Goal: Information Seeking & Learning: Check status

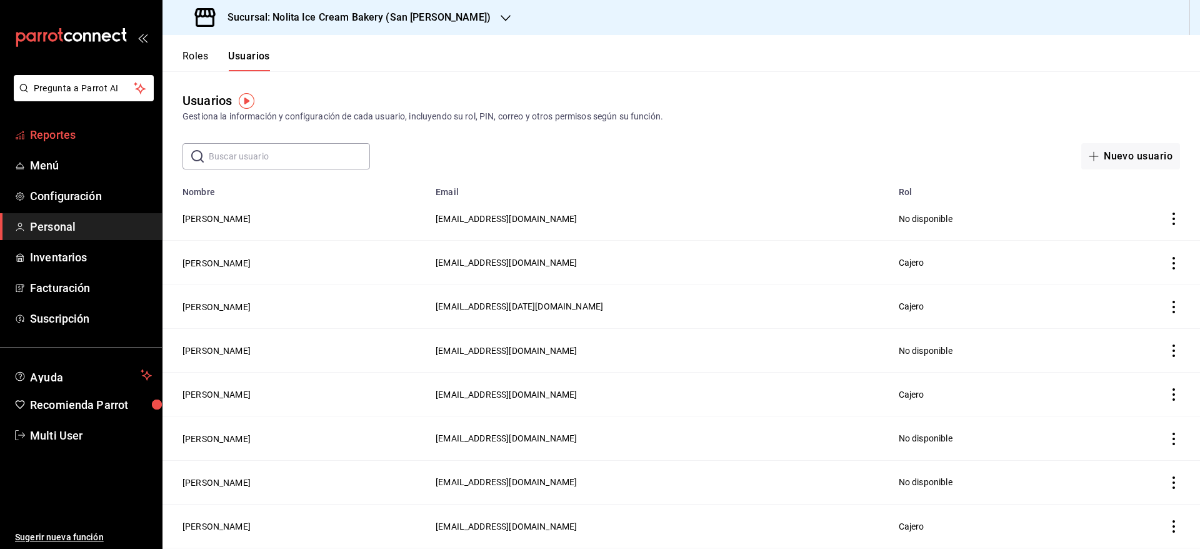
click at [66, 138] on span "Reportes" at bounding box center [91, 134] width 122 height 17
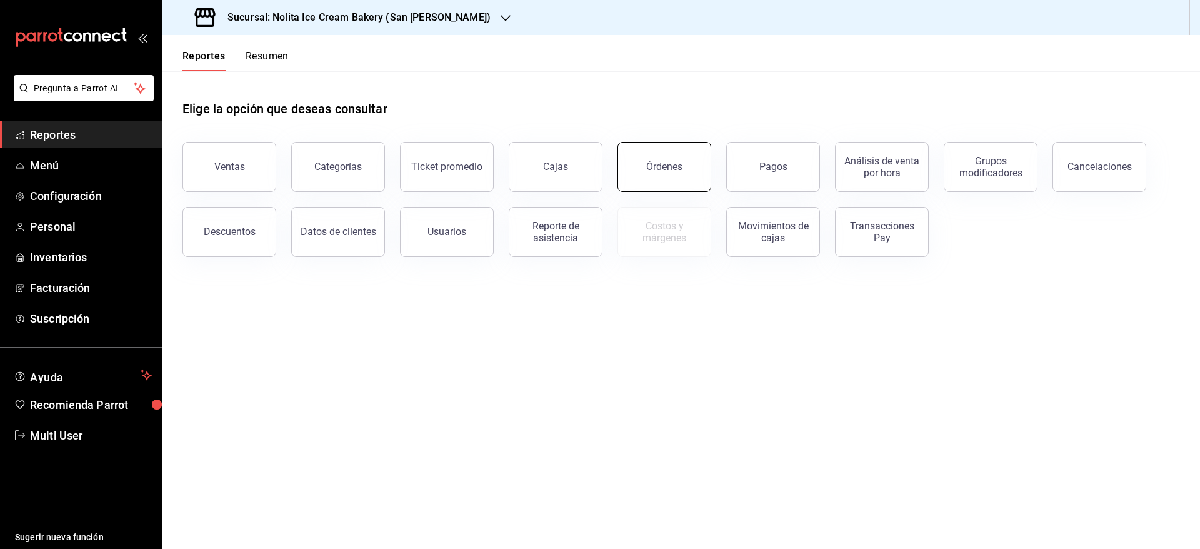
click at [657, 164] on div "Órdenes" at bounding box center [664, 167] width 36 height 12
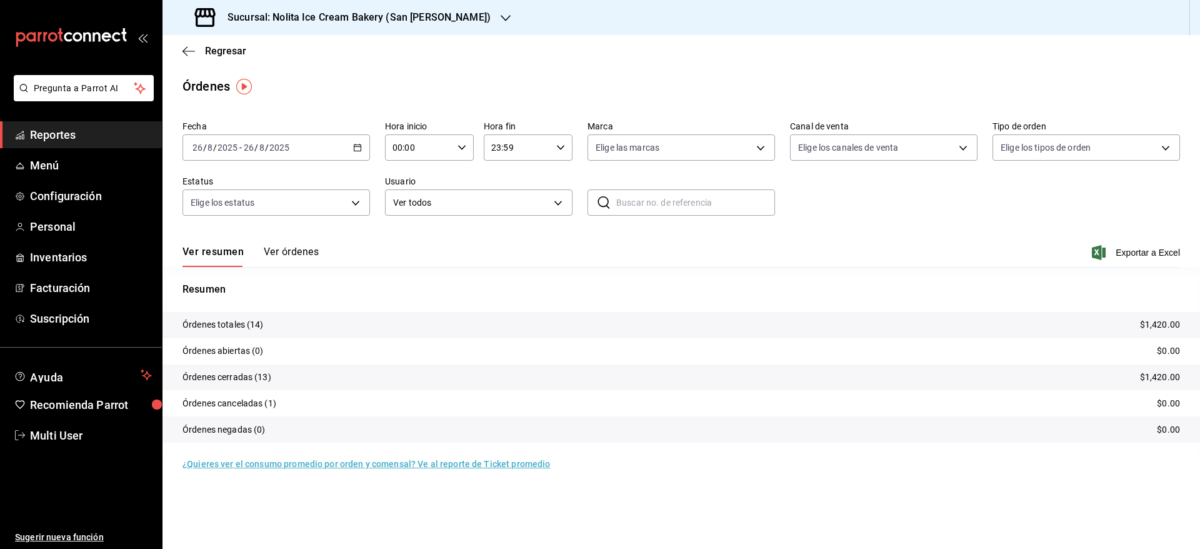
click at [372, 18] on h3 "Sucursal: Nolita Ice Cream Bakery (San [PERSON_NAME])" at bounding box center [353, 17] width 273 height 15
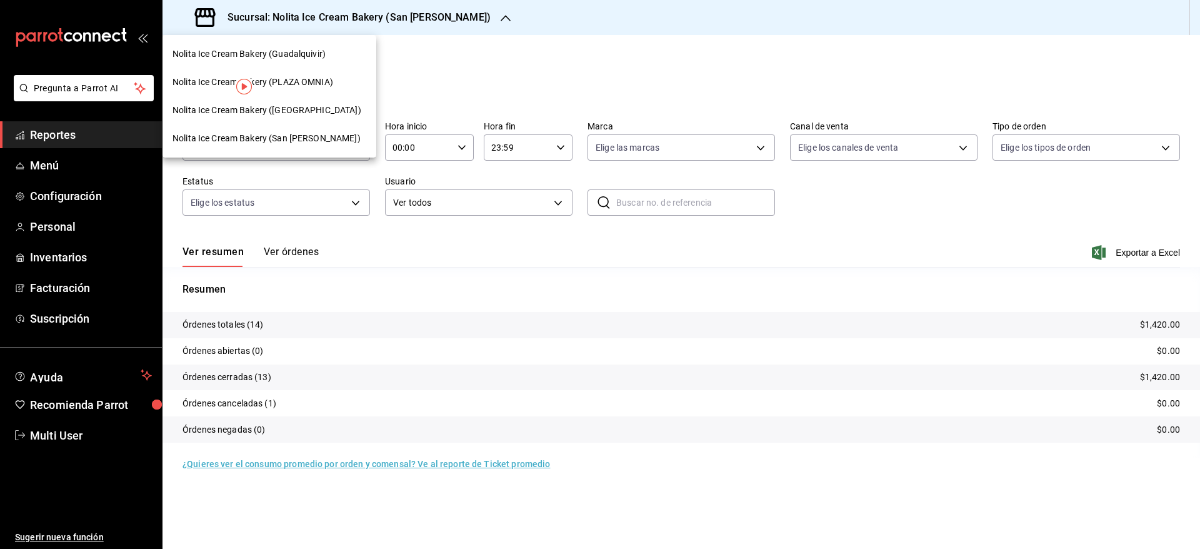
click at [314, 106] on span "Nolita Ice Cream Bakery ([GEOGRAPHIC_DATA])" at bounding box center [266, 110] width 189 height 13
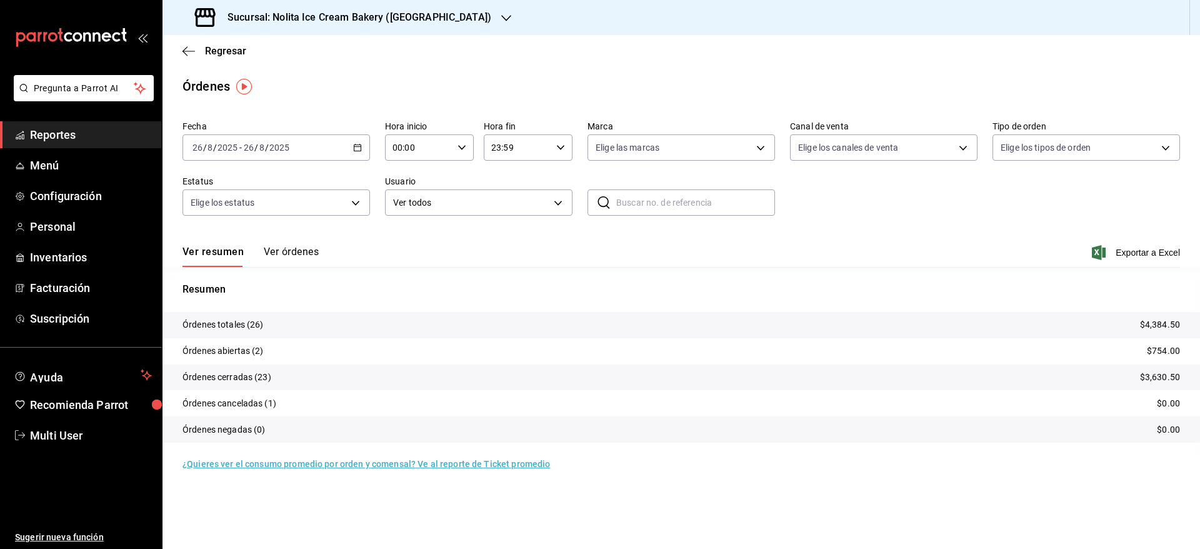
drag, startPoint x: 292, startPoint y: 242, endPoint x: 290, endPoint y: 252, distance: 9.6
click at [290, 252] on div "Ver resumen Ver órdenes Exportar a Excel" at bounding box center [680, 249] width 997 height 36
click at [290, 252] on button "Ver órdenes" at bounding box center [291, 256] width 55 height 21
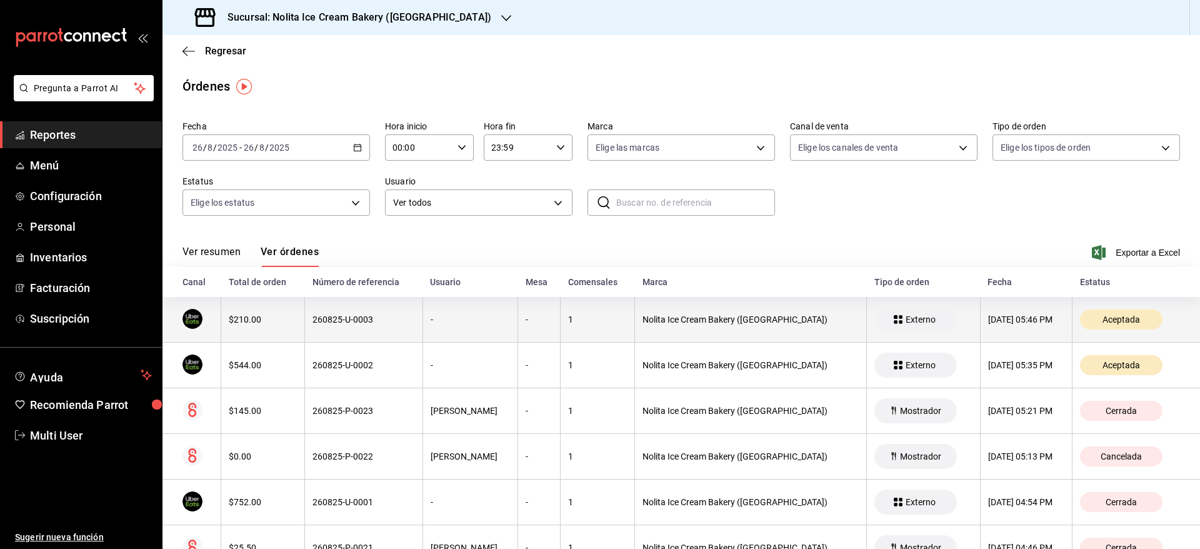
click at [290, 315] on div "$210.00" at bounding box center [263, 319] width 68 height 10
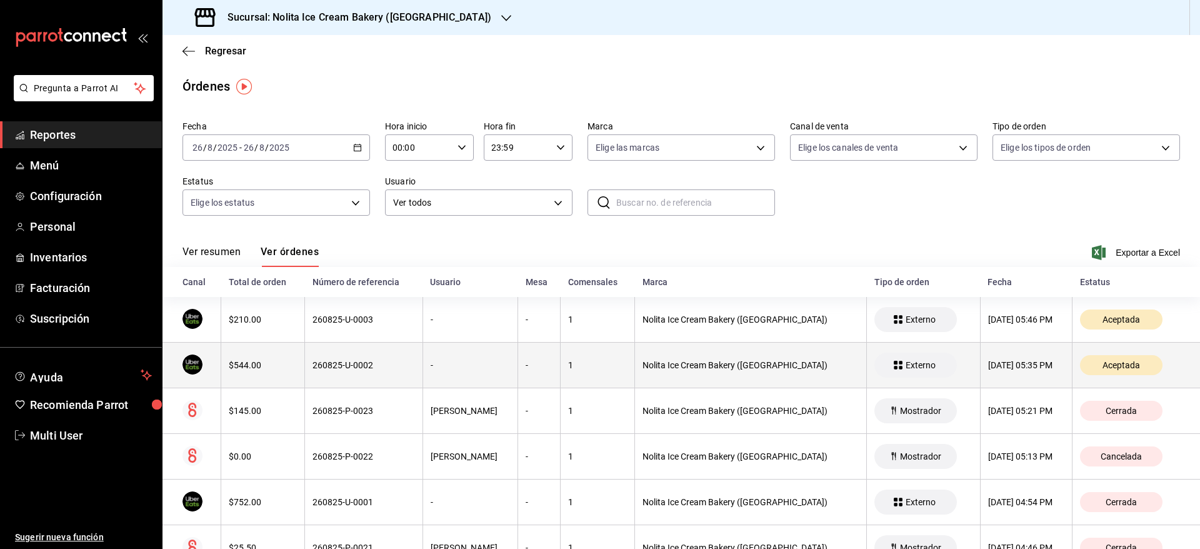
click at [295, 354] on th "$544.00" at bounding box center [263, 365] width 84 height 46
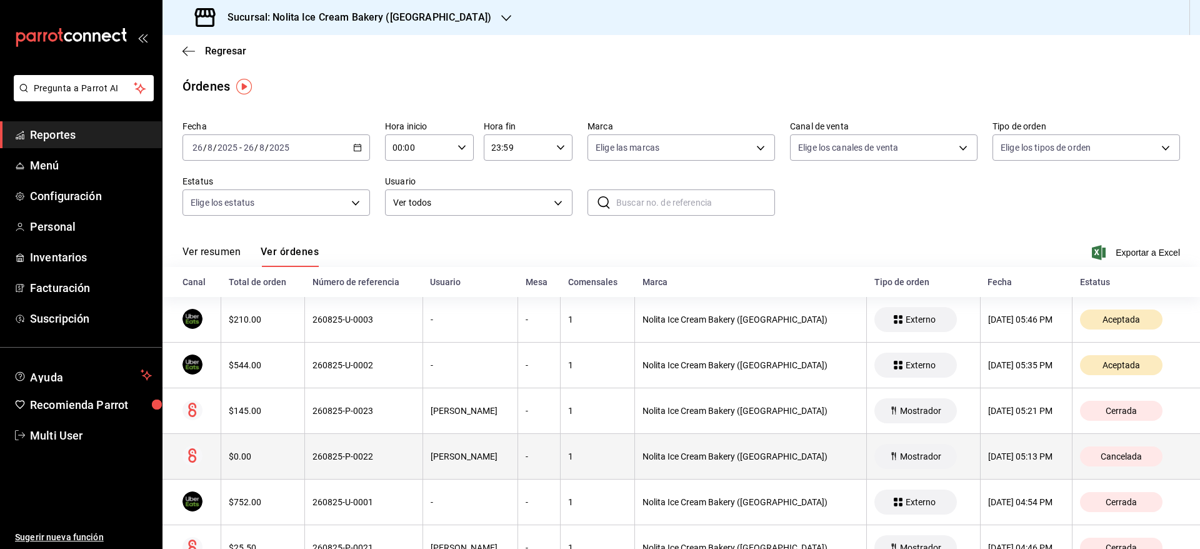
click at [293, 449] on th "$0.00" at bounding box center [263, 457] width 84 height 46
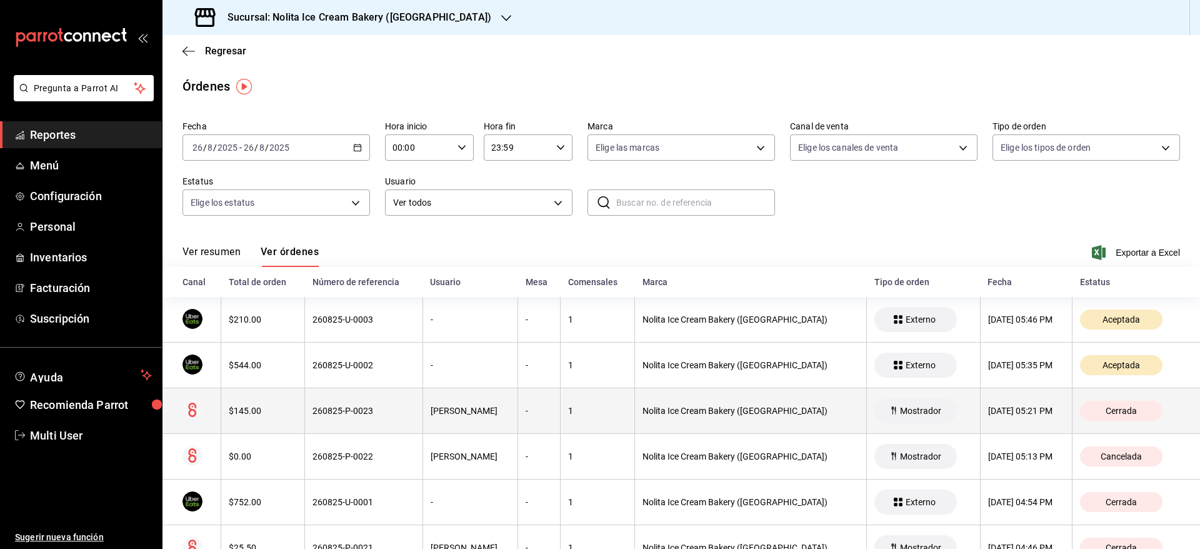
click at [312, 412] on div "260825-P-0023" at bounding box center [363, 411] width 102 height 10
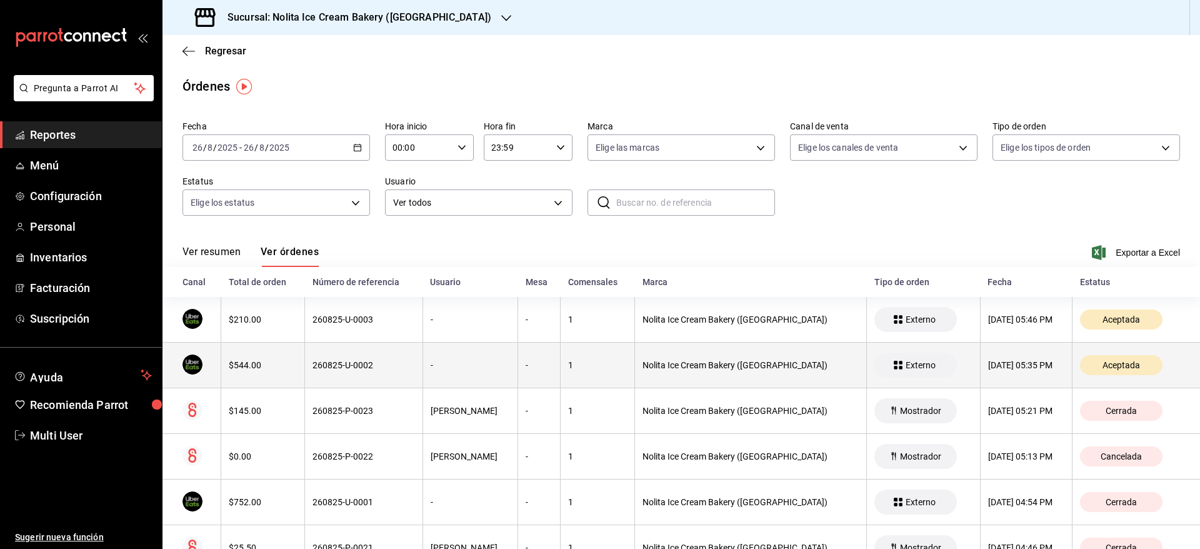
click at [314, 380] on th "260825-U-0002" at bounding box center [363, 365] width 117 height 46
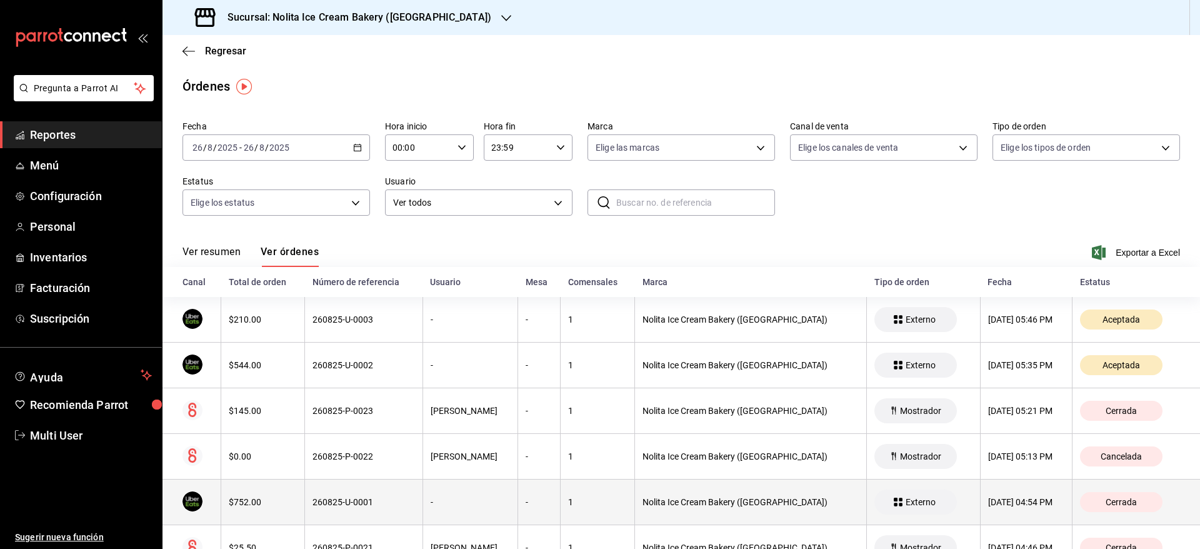
click at [305, 502] on th "260825-U-0001" at bounding box center [363, 502] width 117 height 46
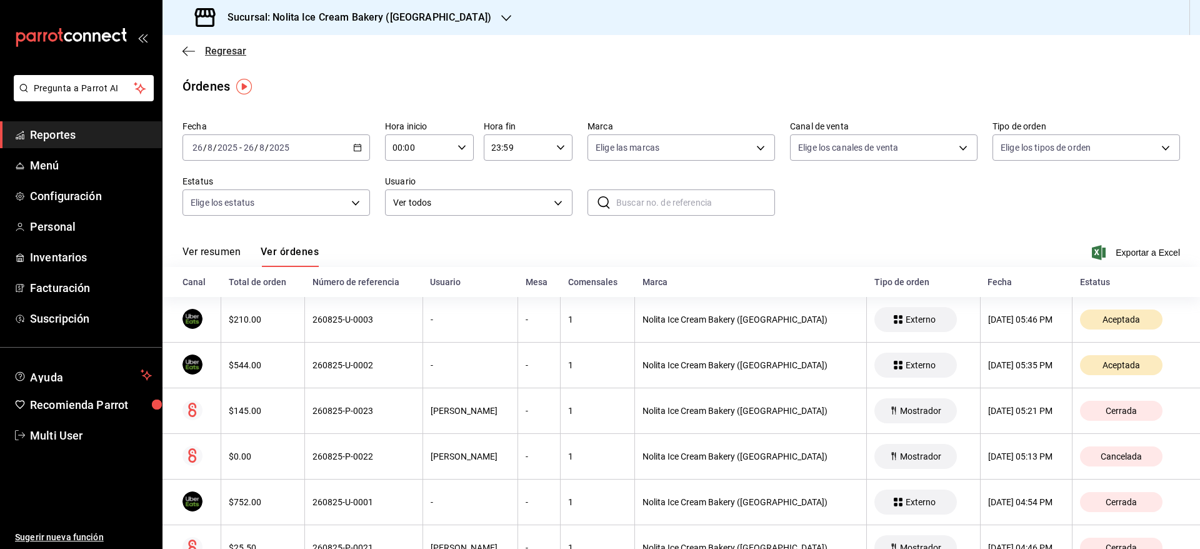
click at [227, 49] on span "Regresar" at bounding box center [225, 51] width 41 height 12
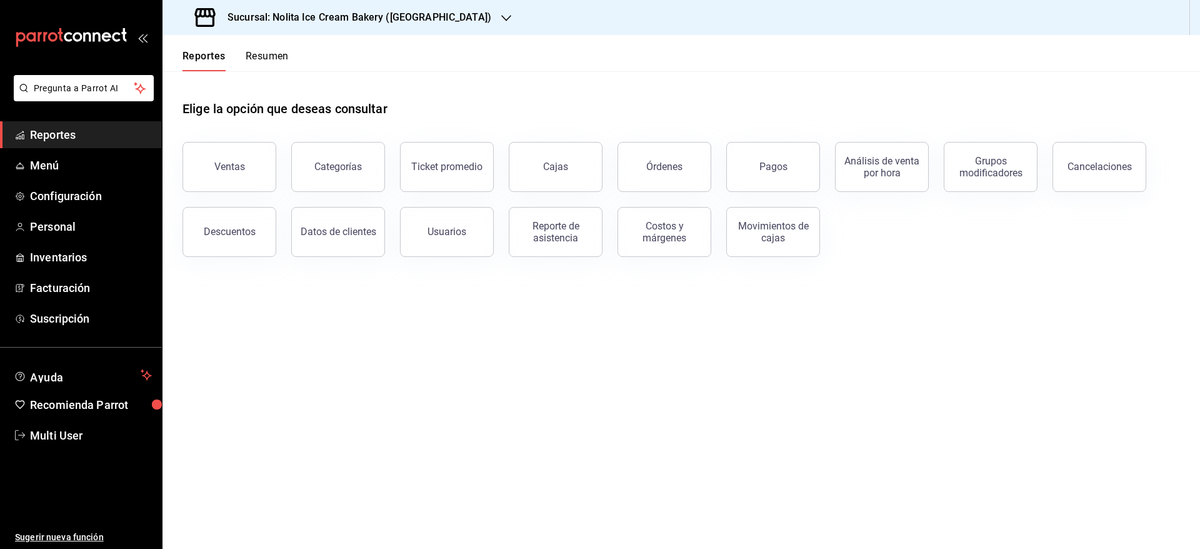
click at [272, 54] on button "Resumen" at bounding box center [267, 60] width 43 height 21
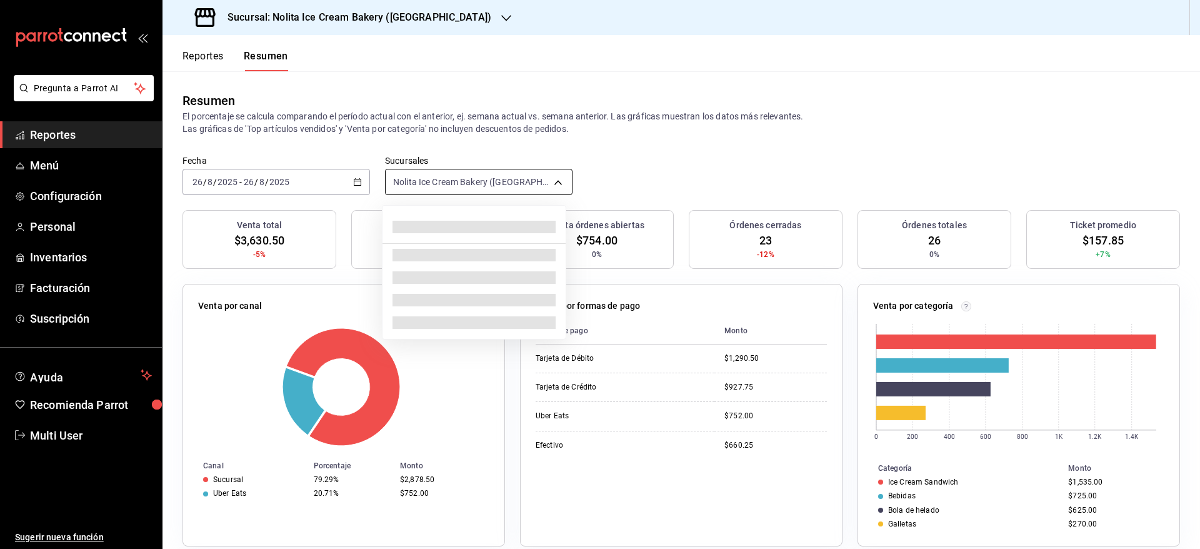
click at [431, 177] on body "Pregunta a Parrot AI Reportes Menú Configuración Personal Inventarios Facturaci…" at bounding box center [600, 274] width 1200 height 549
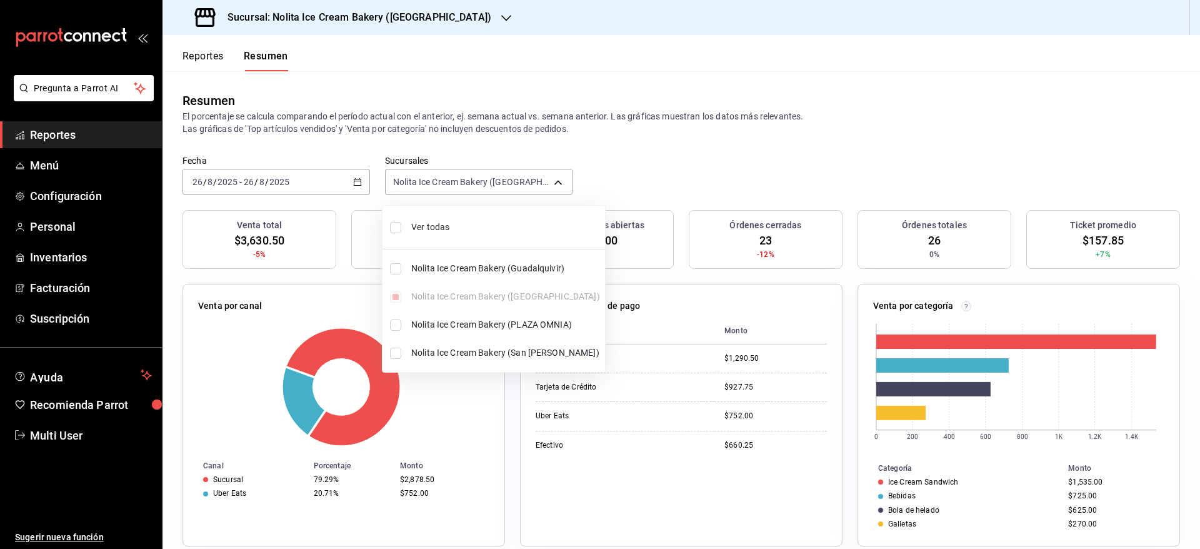
click at [424, 219] on li "Ver todas" at bounding box center [493, 227] width 222 height 33
type input "[object Object],[object Object],[object Object],[object Object]"
checkbox input "true"
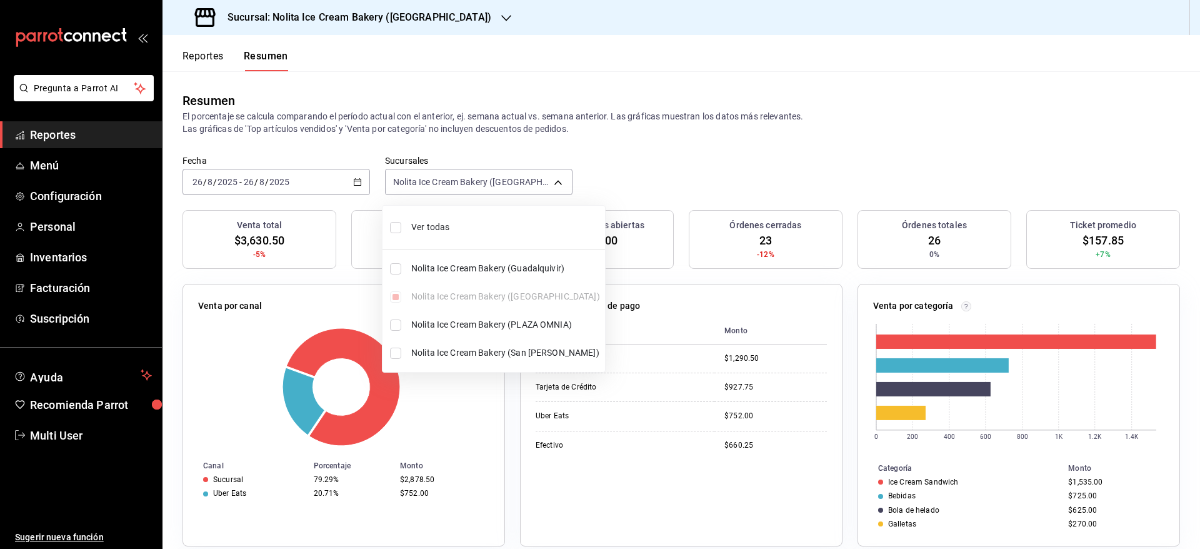
checkbox input "true"
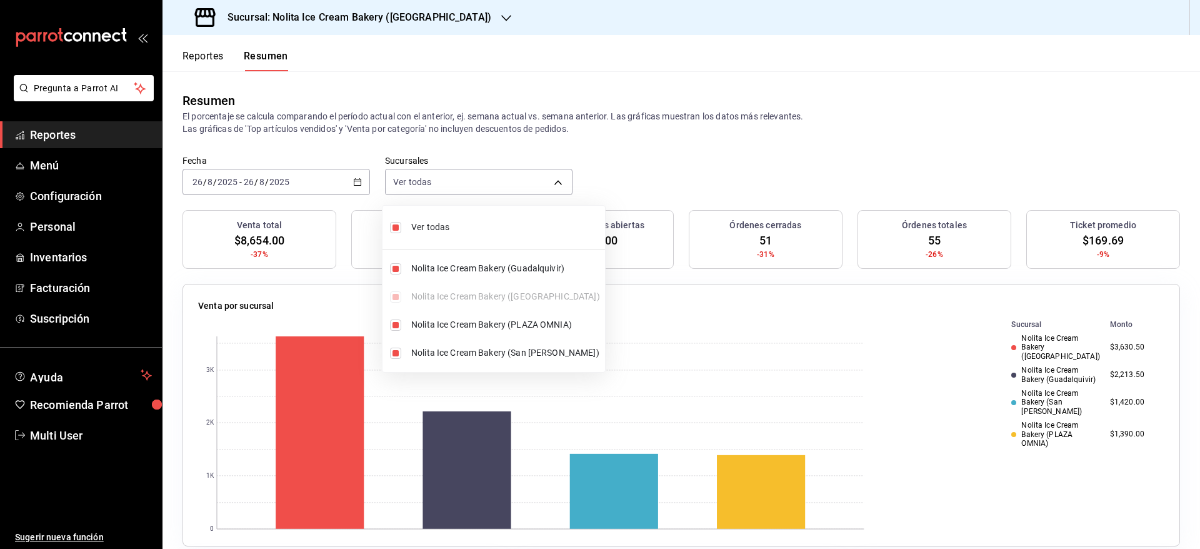
click at [674, 158] on div at bounding box center [600, 274] width 1200 height 549
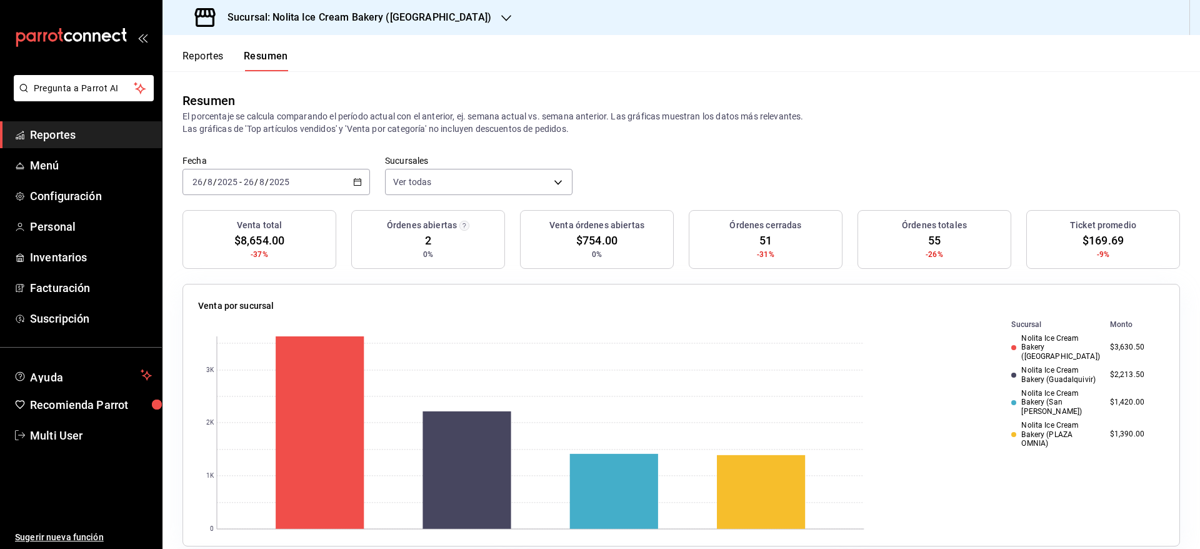
click at [326, 24] on h3 "Sucursal: Nolita Ice Cream Bakery ([GEOGRAPHIC_DATA])" at bounding box center [354, 17] width 274 height 15
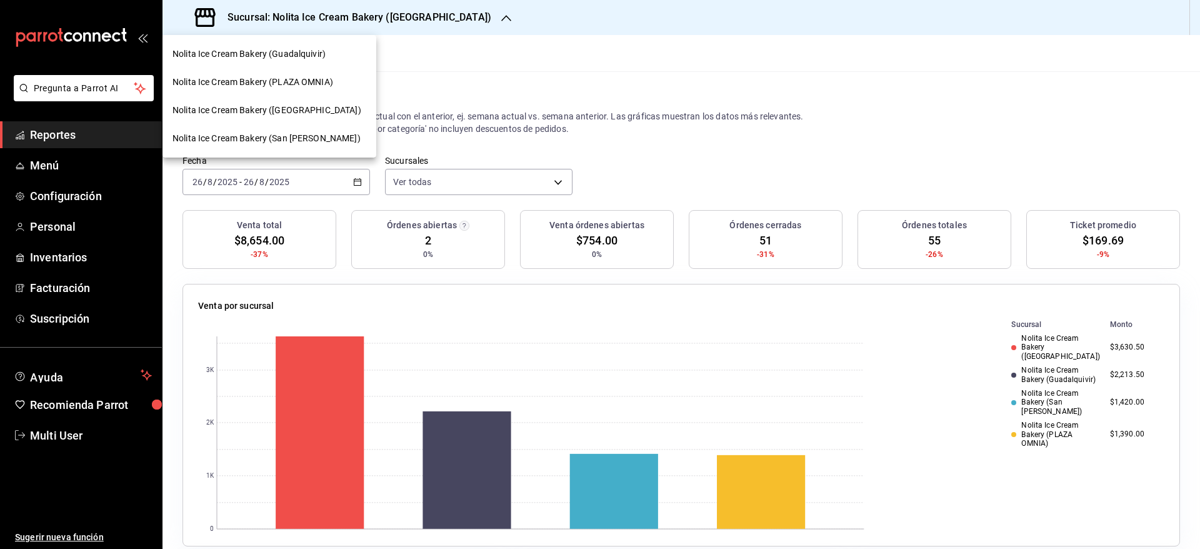
click at [298, 86] on span "Nolita Ice Cream Bakery (PLAZA OMNIA)" at bounding box center [252, 82] width 161 height 13
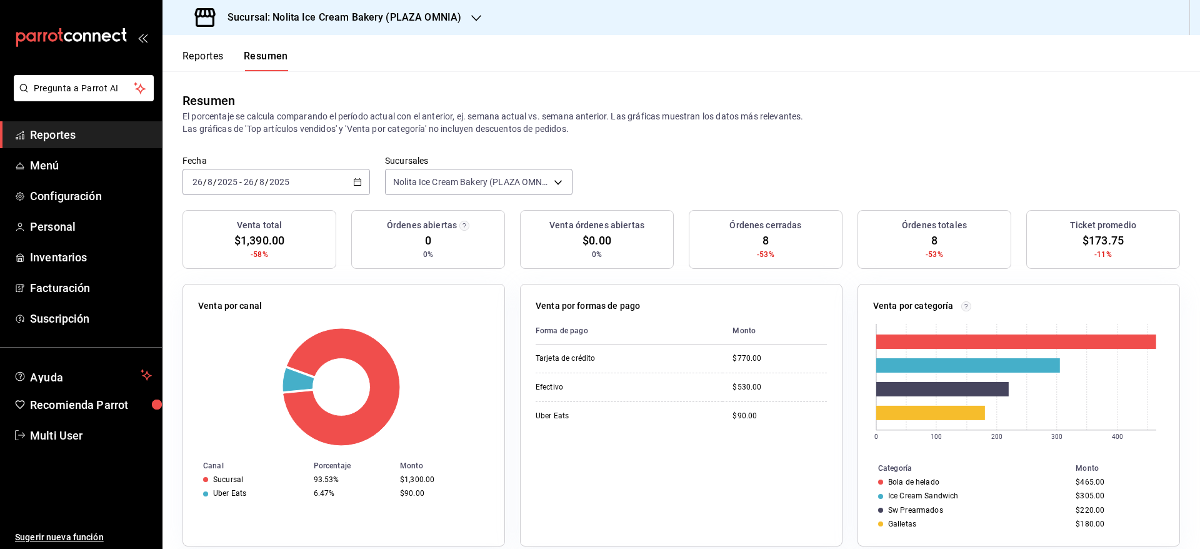
click at [207, 51] on button "Reportes" at bounding box center [202, 60] width 41 height 21
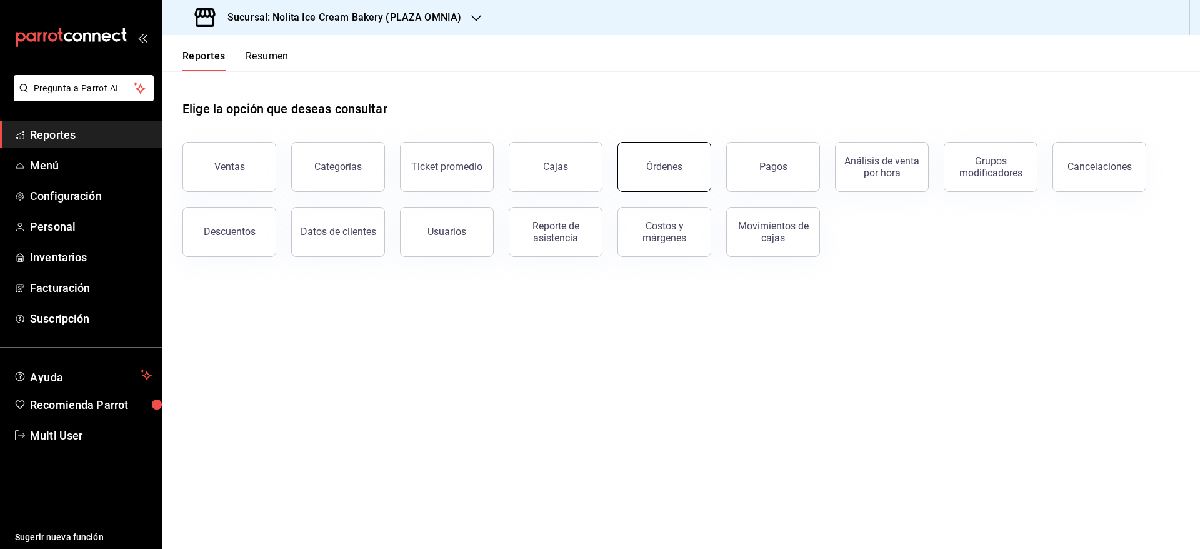
click at [674, 159] on button "Órdenes" at bounding box center [664, 167] width 94 height 50
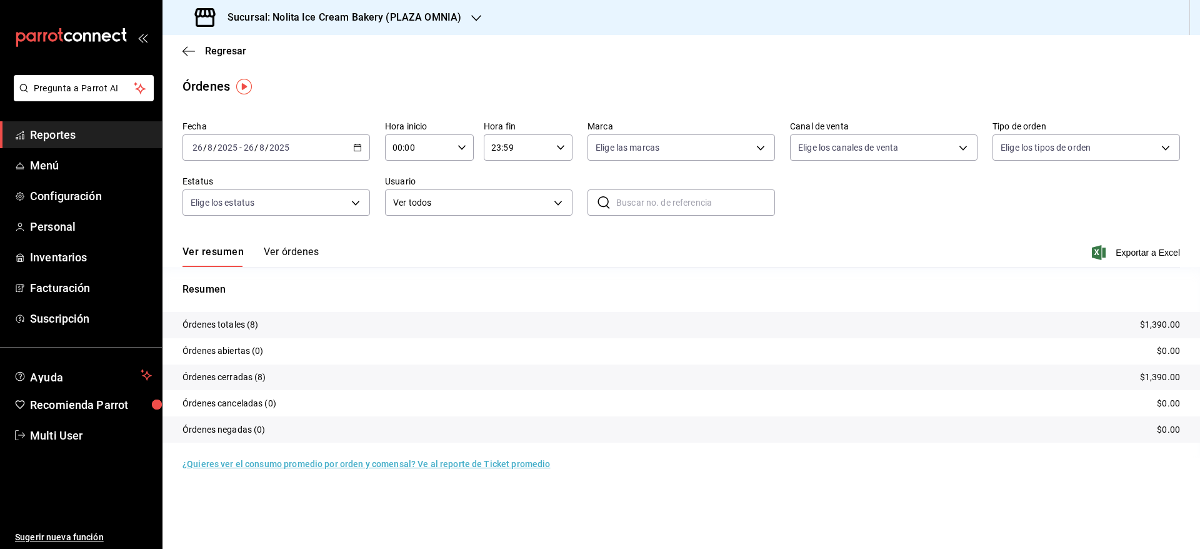
click at [287, 256] on button "Ver órdenes" at bounding box center [291, 256] width 55 height 21
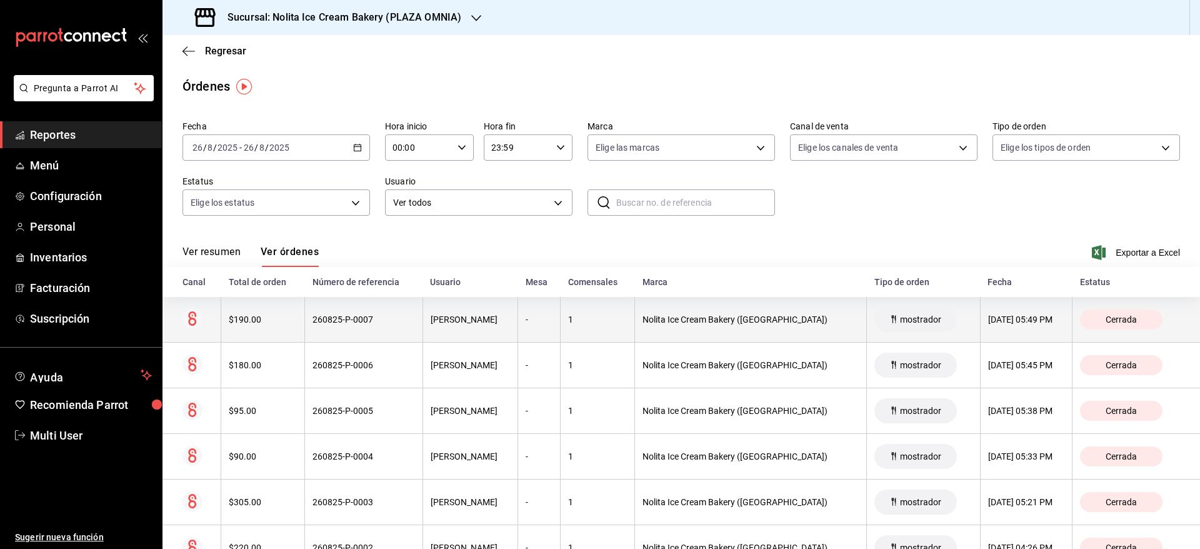
click at [292, 317] on div "$190.00" at bounding box center [263, 319] width 68 height 10
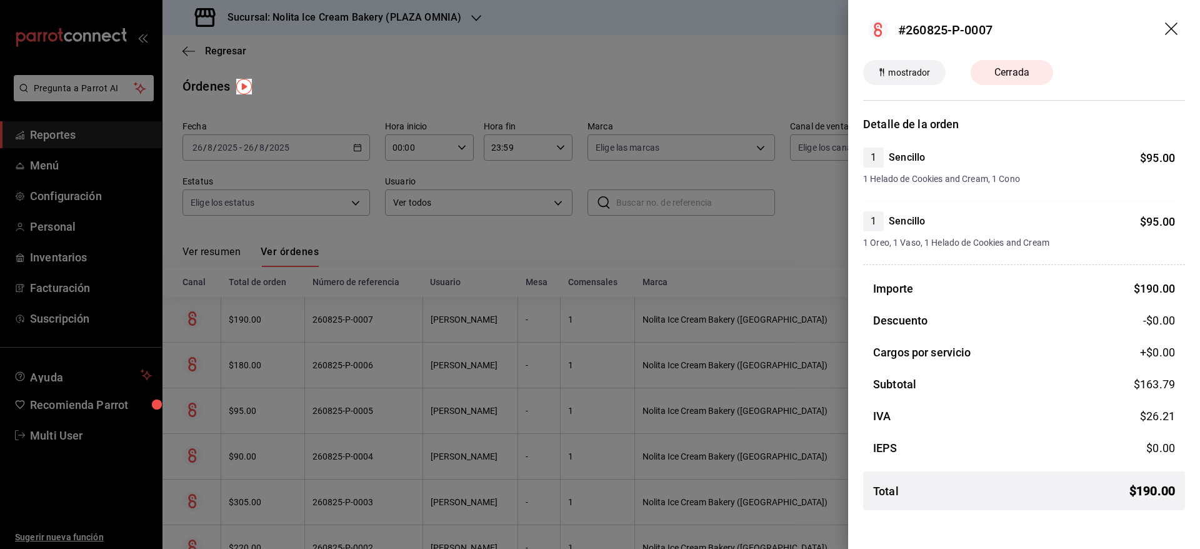
click at [292, 317] on div at bounding box center [600, 274] width 1200 height 549
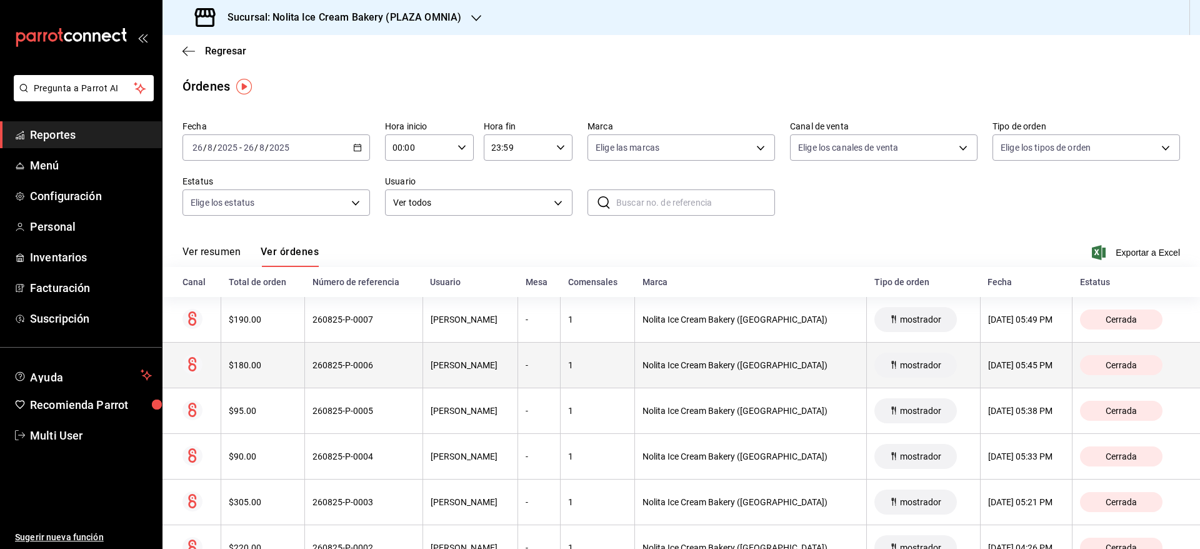
click at [292, 356] on th "$180.00" at bounding box center [263, 365] width 84 height 46
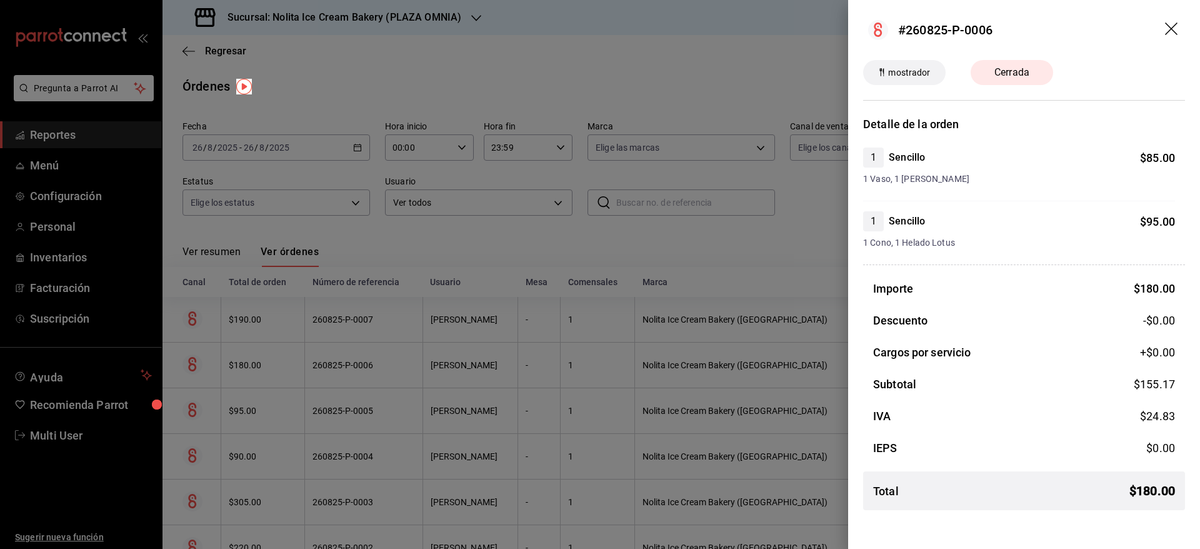
click at [292, 356] on div at bounding box center [600, 274] width 1200 height 549
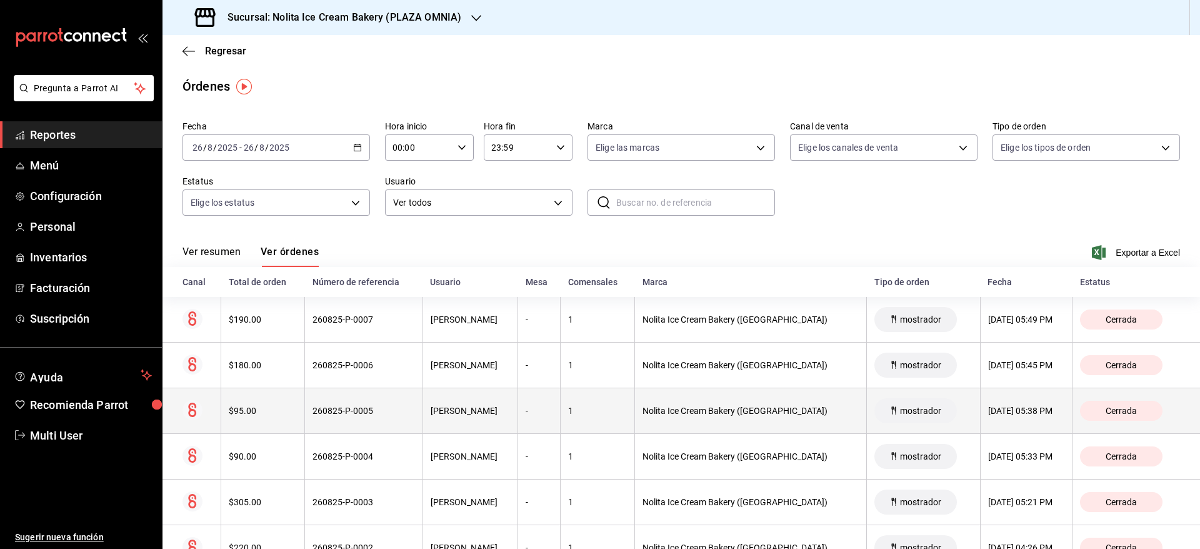
click at [292, 403] on th "$95.00" at bounding box center [263, 411] width 84 height 46
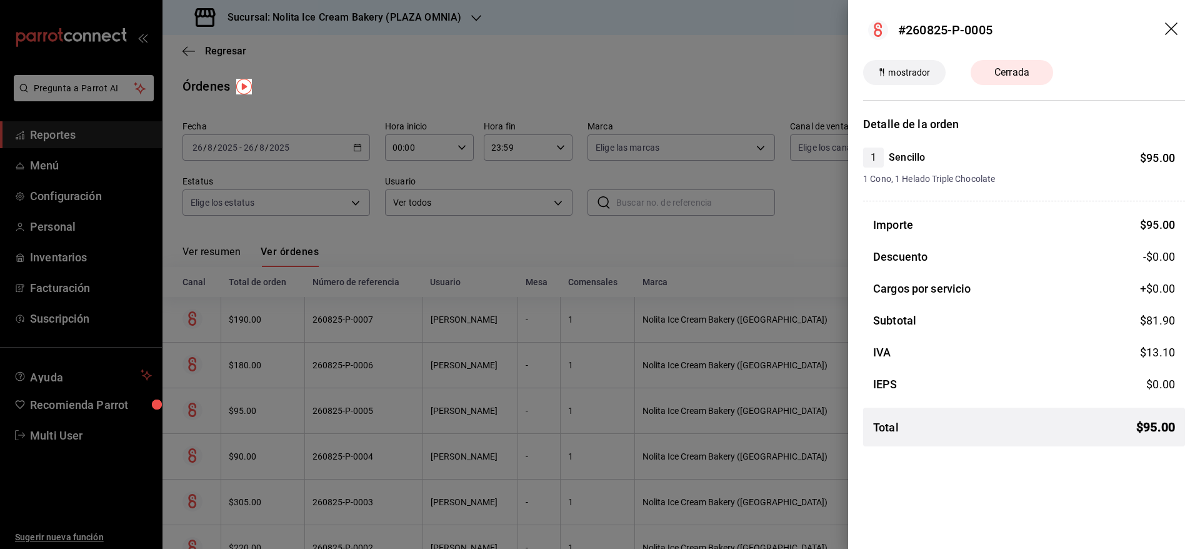
click at [292, 403] on div at bounding box center [600, 274] width 1200 height 549
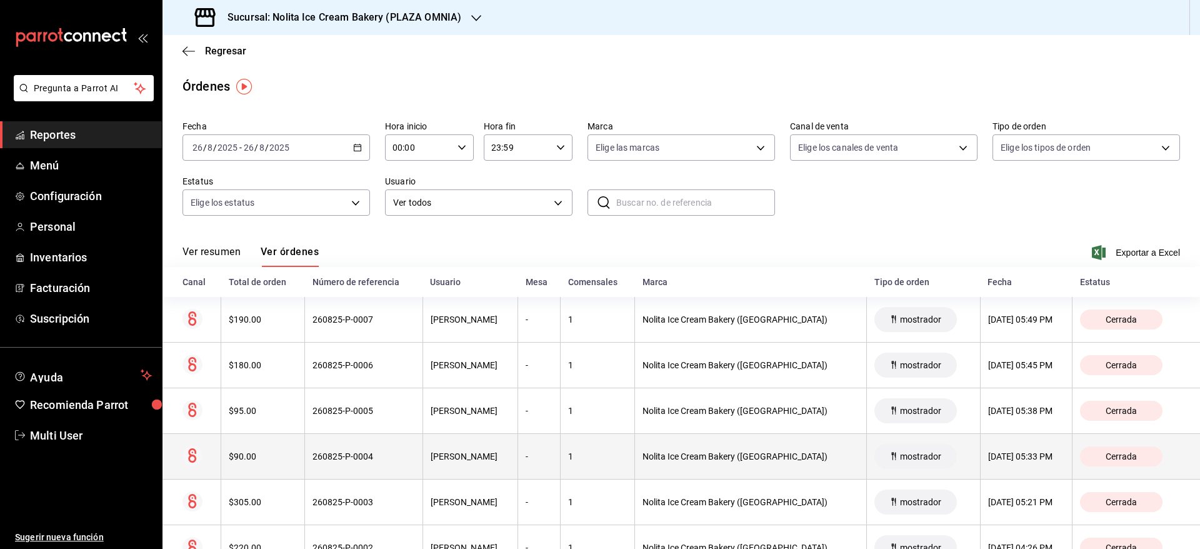
click at [292, 444] on th "$90.00" at bounding box center [263, 457] width 84 height 46
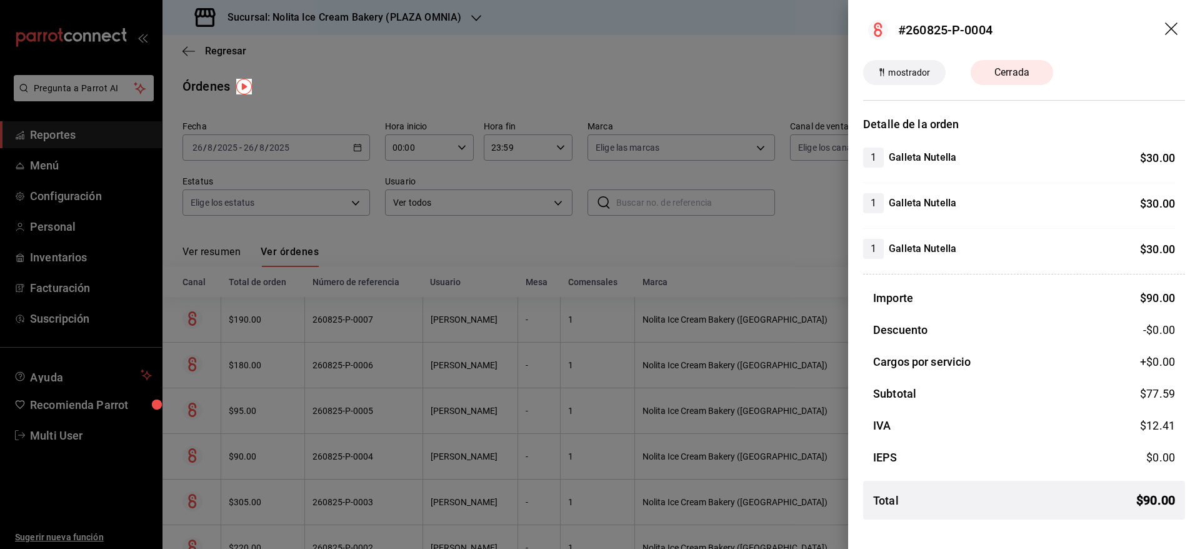
click at [292, 444] on div at bounding box center [600, 274] width 1200 height 549
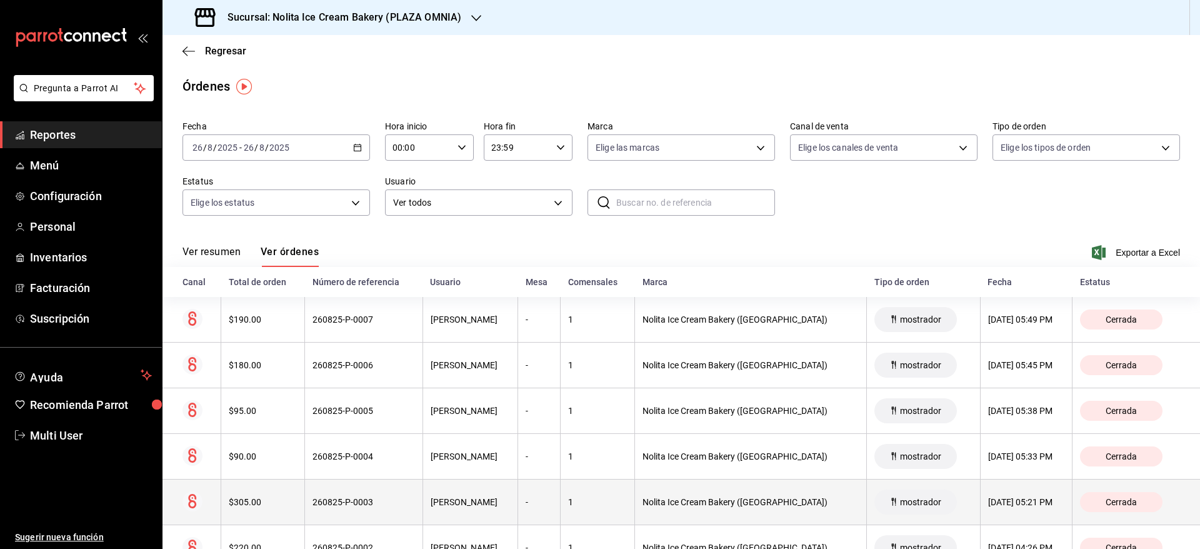
click at [302, 497] on th "$305.00" at bounding box center [263, 502] width 84 height 46
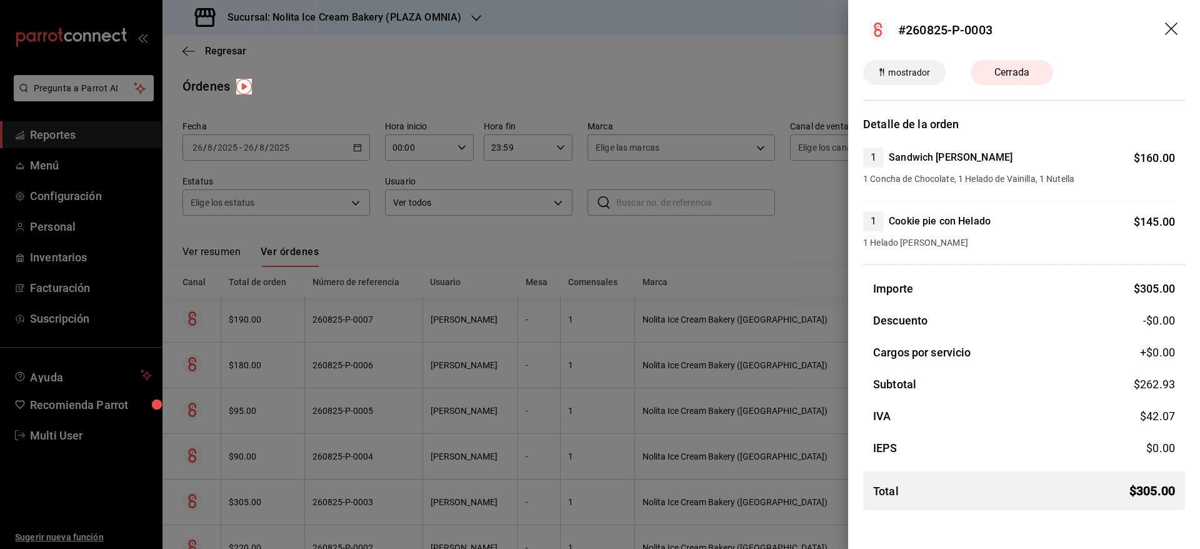
click at [302, 497] on div at bounding box center [600, 274] width 1200 height 549
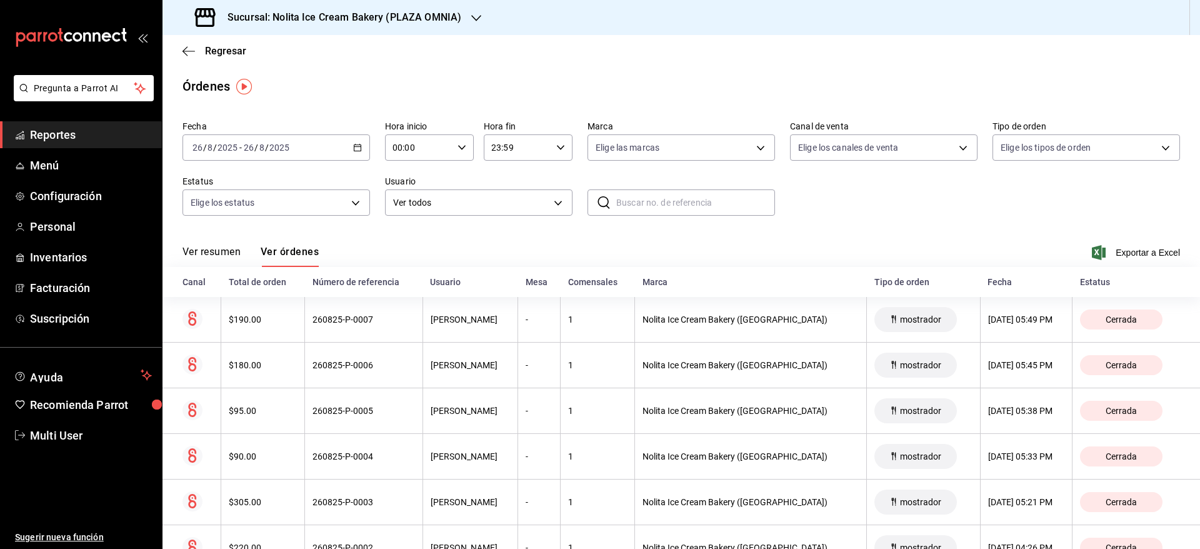
click at [353, 11] on h3 "Sucursal: Nolita Ice Cream Bakery (PLAZA OMNIA)" at bounding box center [339, 17] width 244 height 15
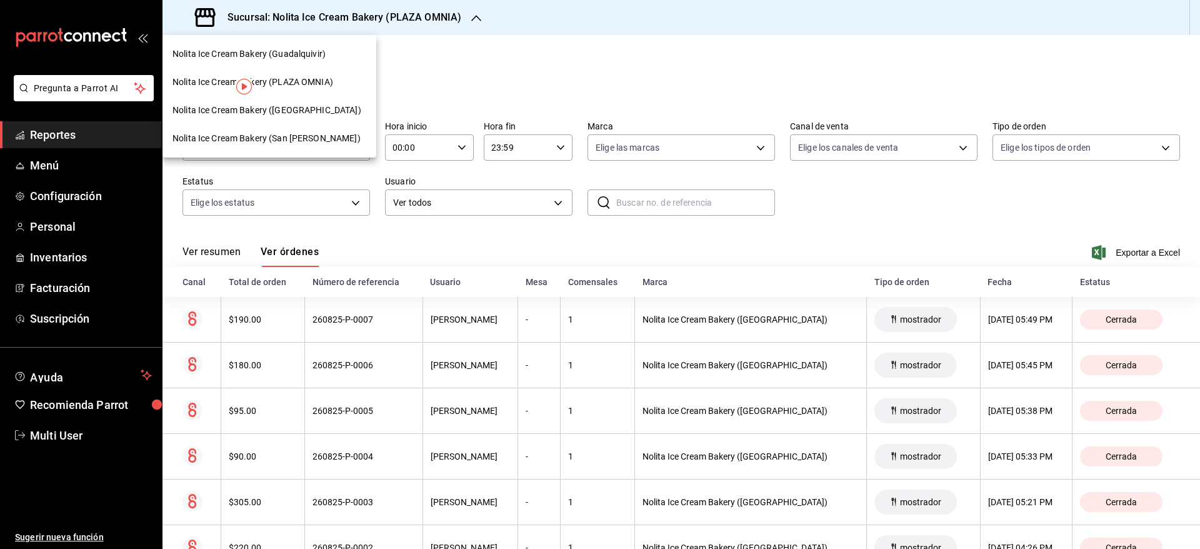
click at [278, 141] on span "Nolita Ice Cream Bakery (San [PERSON_NAME])" at bounding box center [266, 138] width 188 height 13
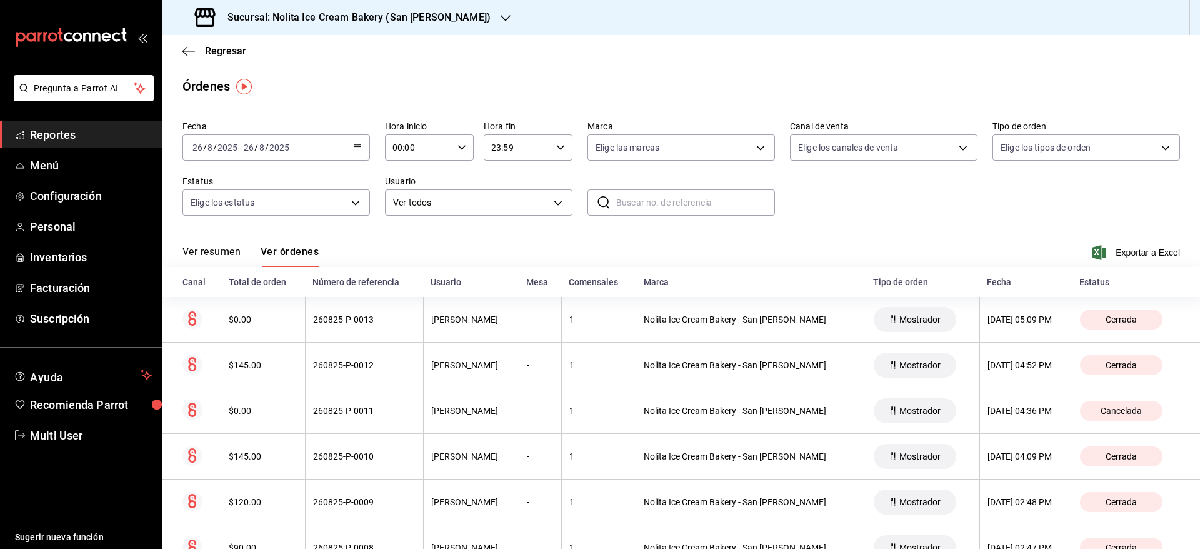
click at [338, 22] on h3 "Sucursal: Nolita Ice Cream Bakery (San [PERSON_NAME])" at bounding box center [353, 17] width 273 height 15
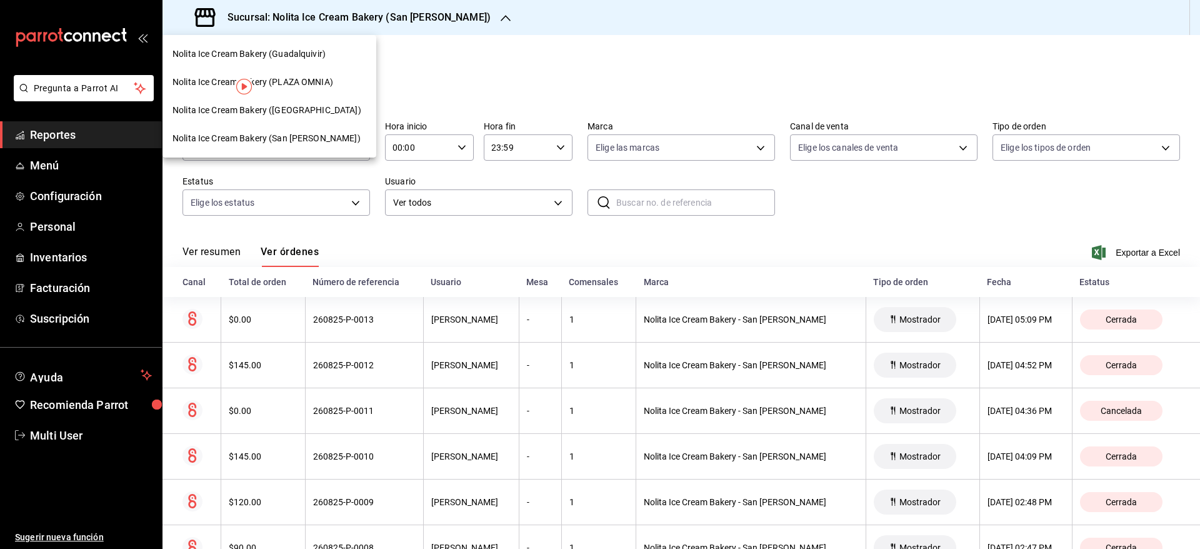
click at [291, 49] on span "Nolita Ice Cream Bakery (Guadalquivir)" at bounding box center [248, 53] width 153 height 13
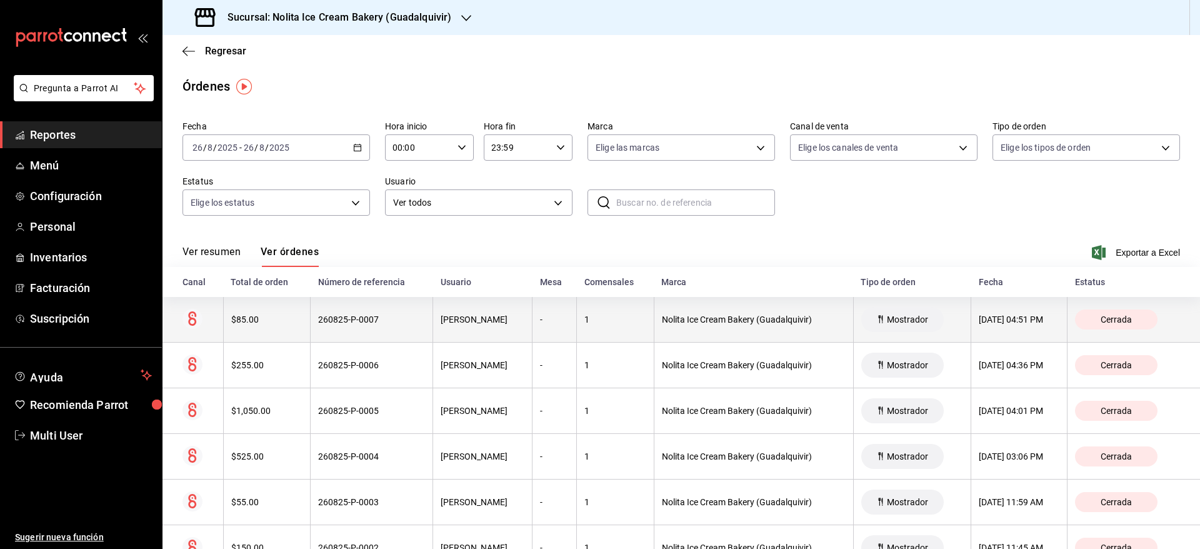
click at [252, 310] on th "$85.00" at bounding box center [266, 320] width 87 height 46
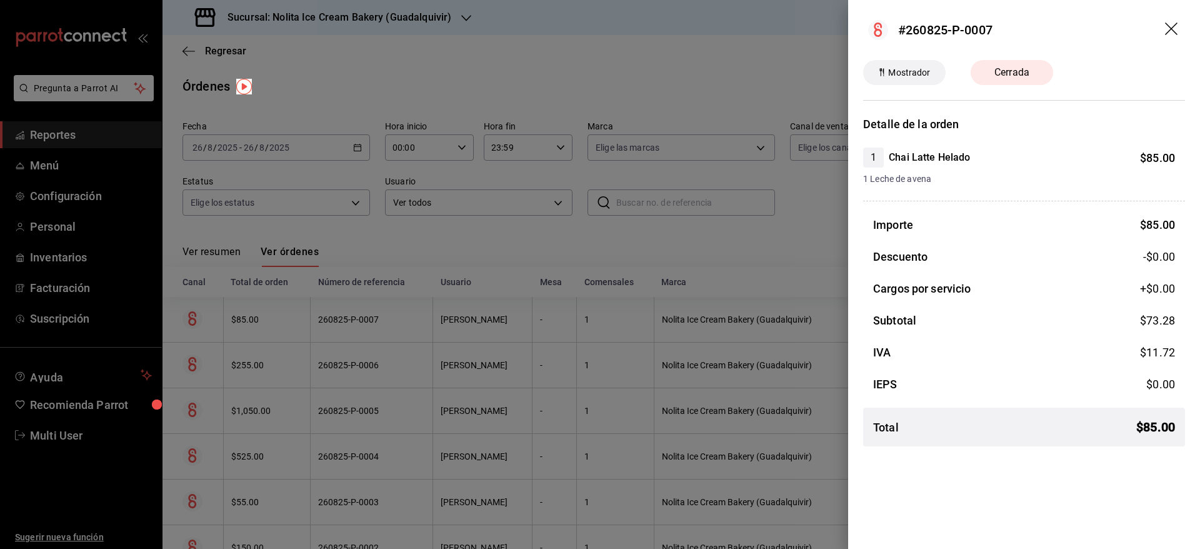
click at [252, 310] on div at bounding box center [600, 274] width 1200 height 549
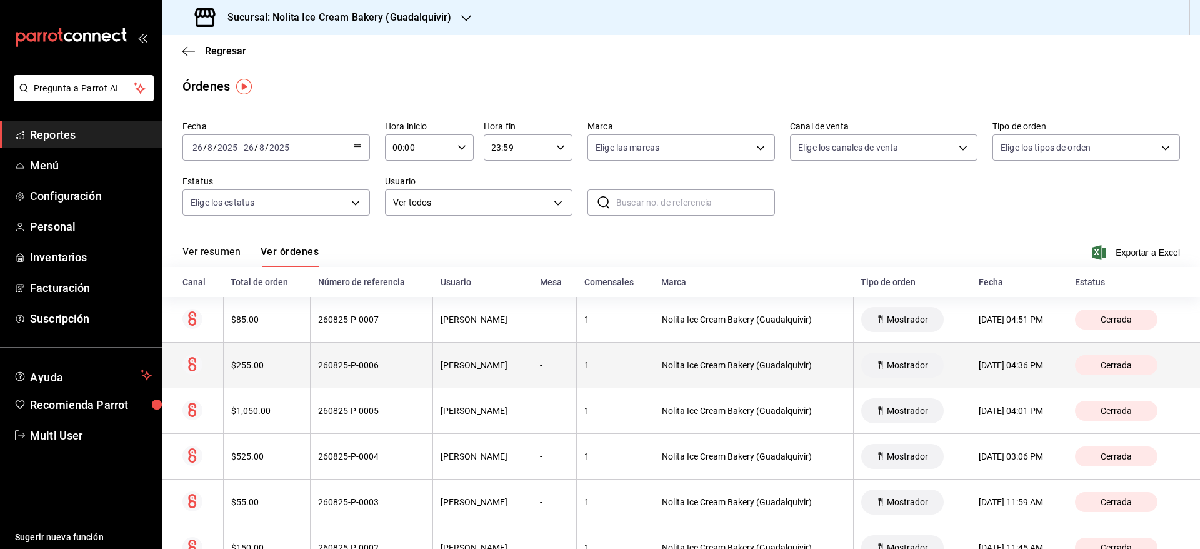
click at [255, 372] on th "$255.00" at bounding box center [266, 365] width 87 height 46
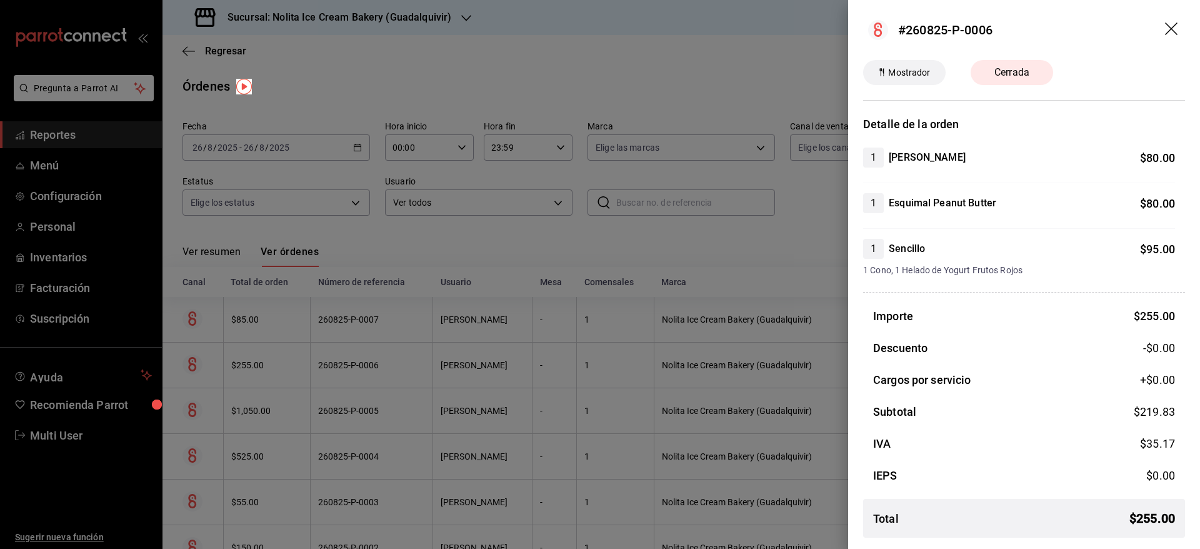
click at [255, 372] on div at bounding box center [600, 274] width 1200 height 549
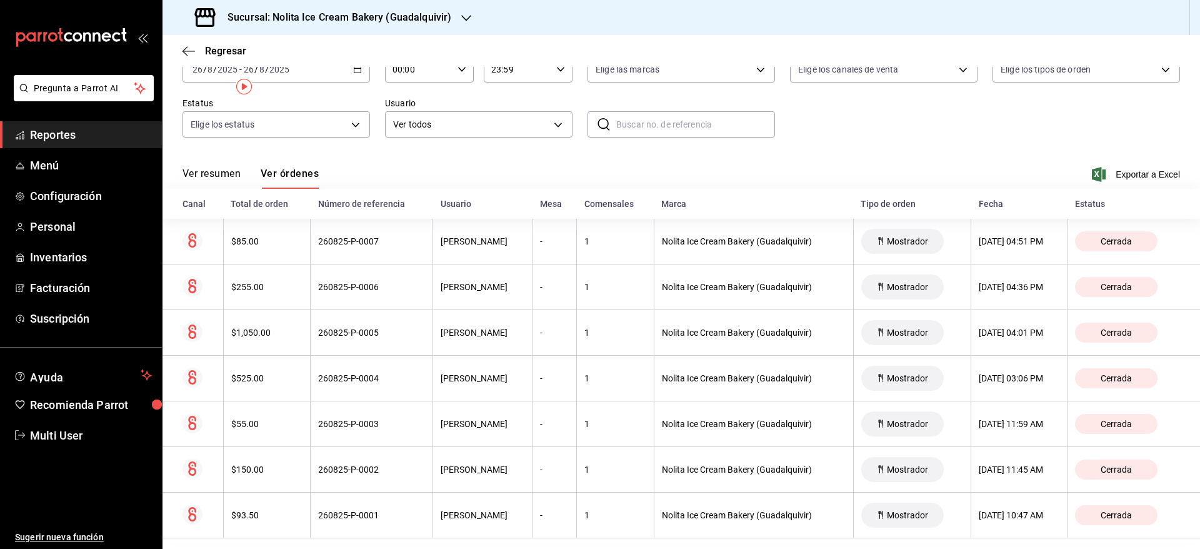
scroll to position [93, 0]
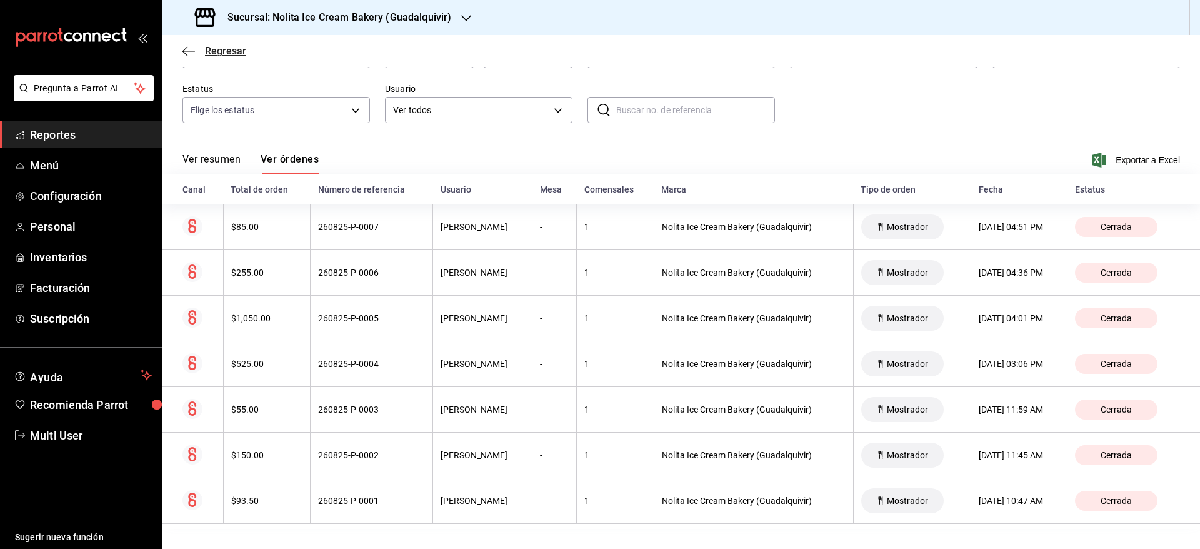
click at [224, 47] on span "Regresar" at bounding box center [225, 51] width 41 height 12
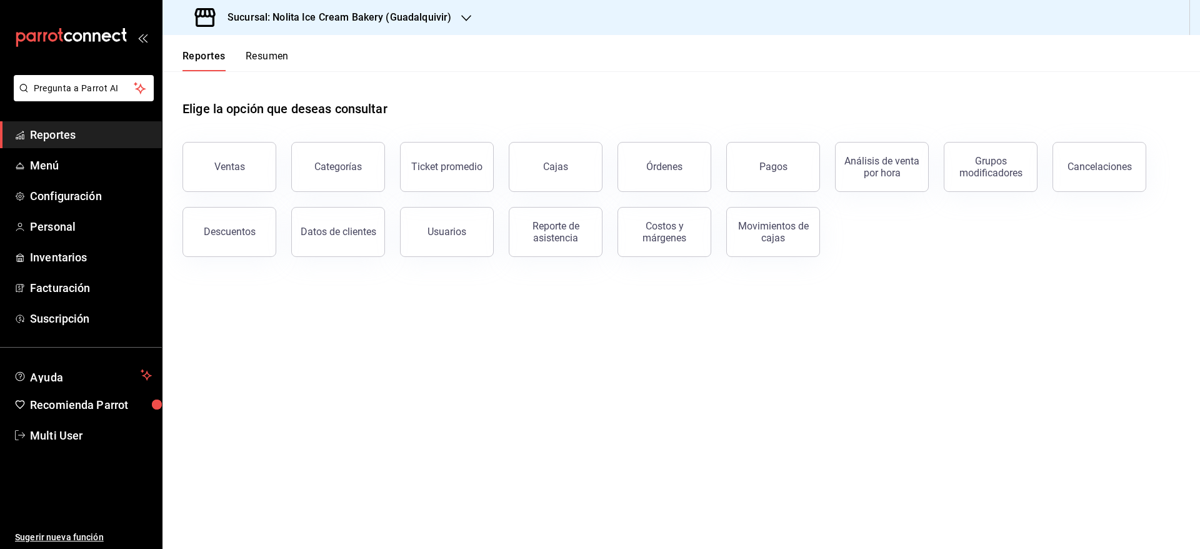
click at [270, 52] on button "Resumen" at bounding box center [267, 60] width 43 height 21
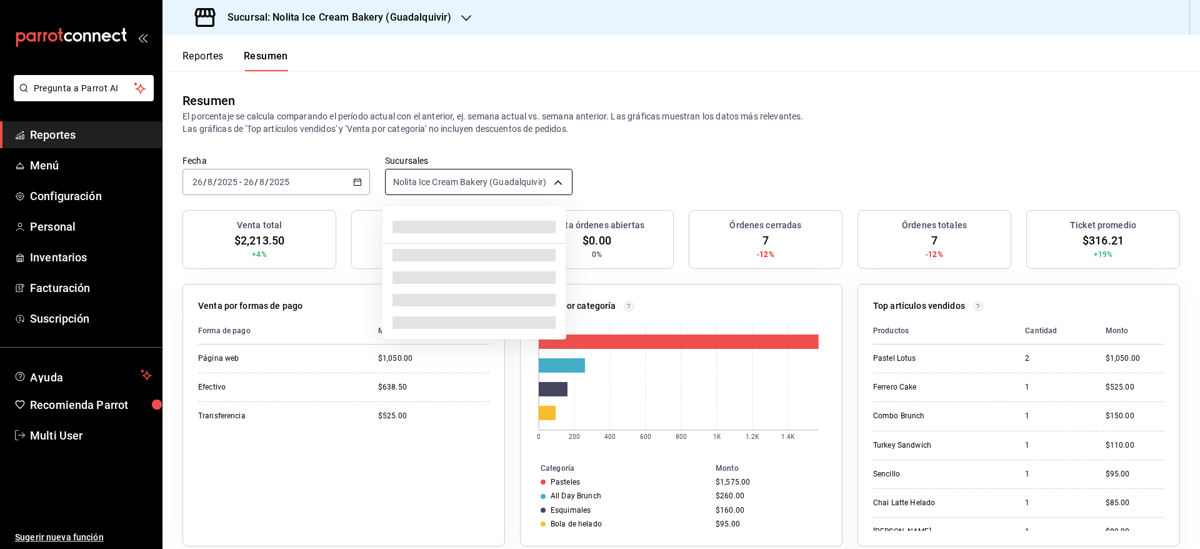
click at [449, 184] on body "Pregunta a Parrot AI Reportes Menú Configuración Personal Inventarios Facturaci…" at bounding box center [600, 274] width 1200 height 549
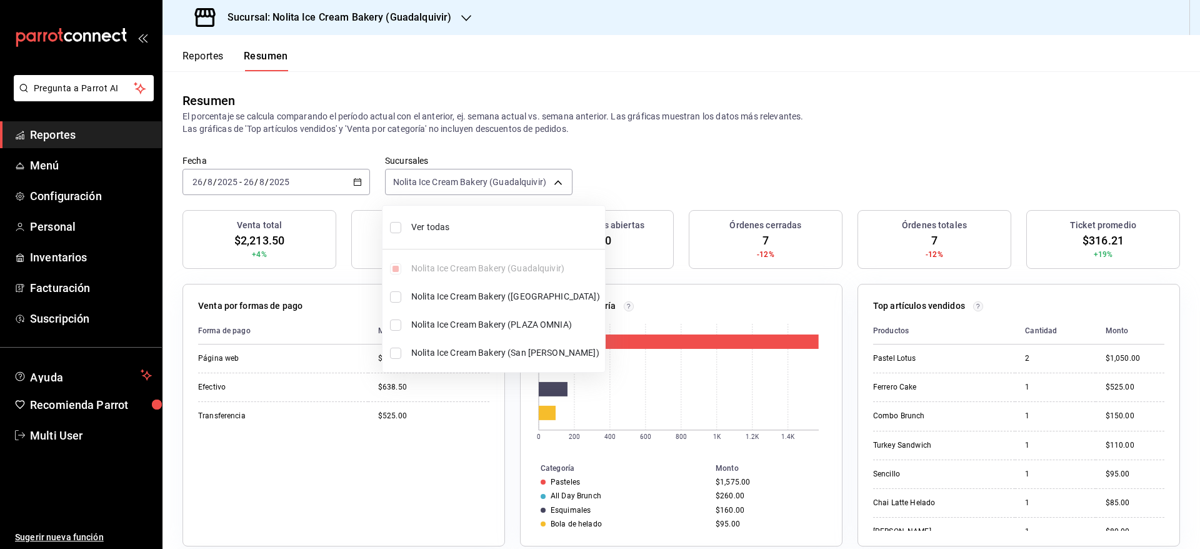
click at [422, 227] on span "Ver todas" at bounding box center [505, 227] width 189 height 13
type input "[object Object],[object Object],[object Object],[object Object]"
checkbox input "true"
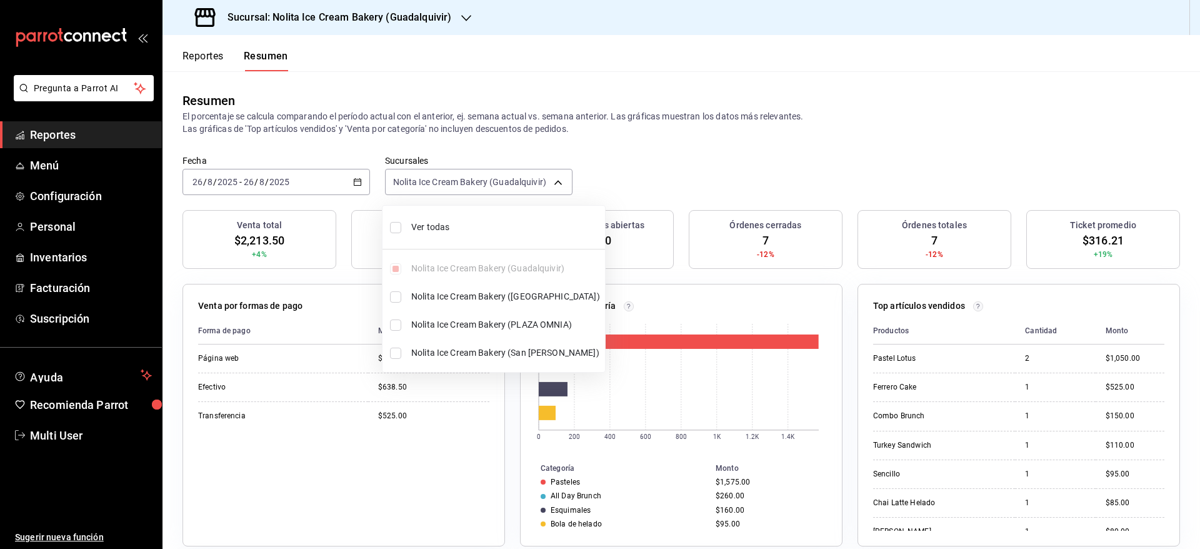
checkbox input "true"
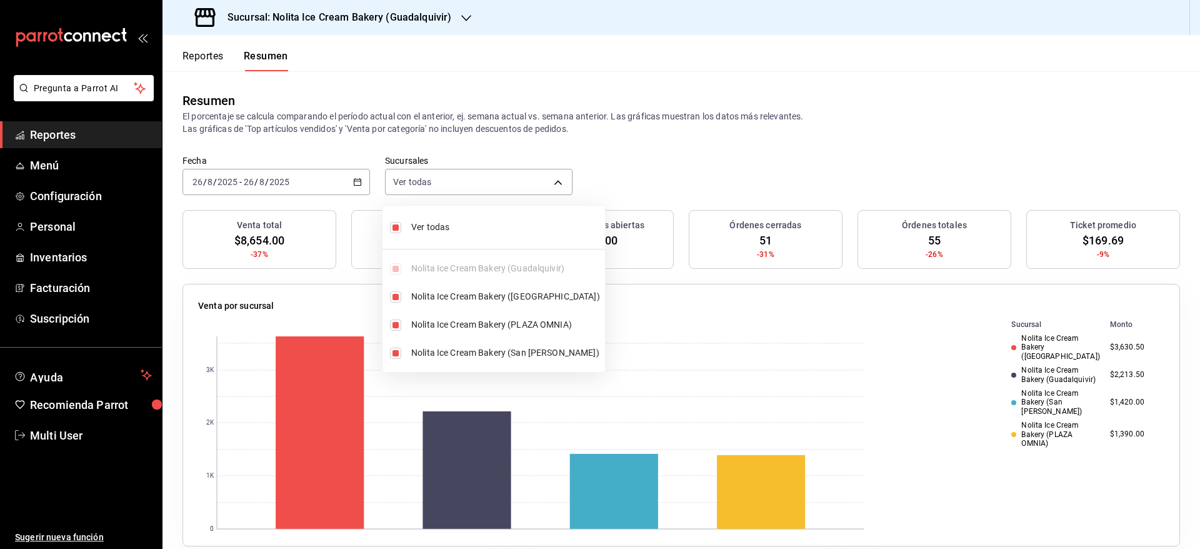
click at [779, 209] on div at bounding box center [600, 274] width 1200 height 549
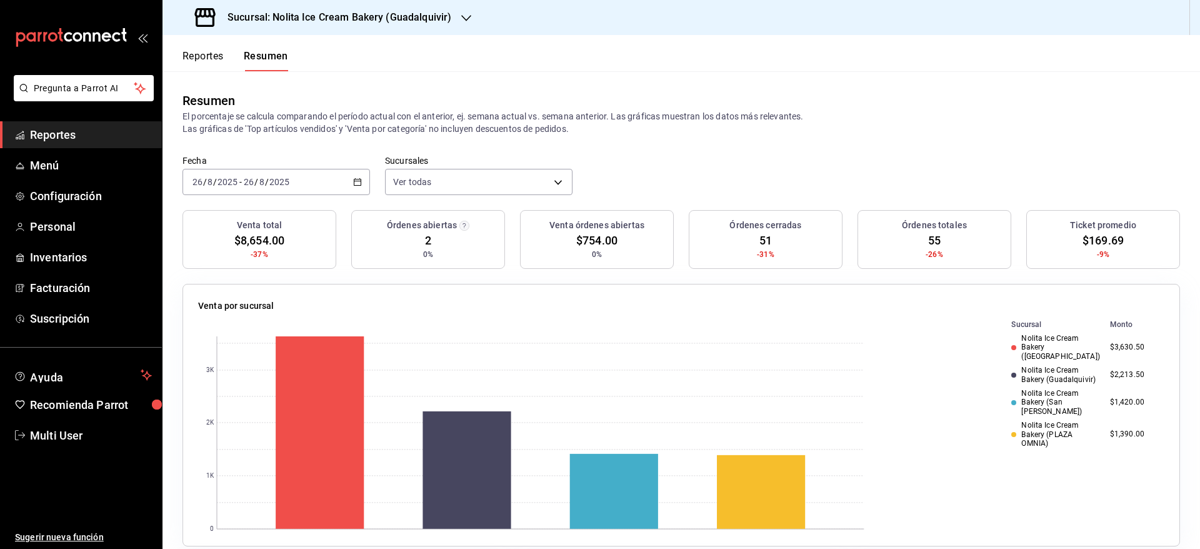
click at [209, 54] on button "Reportes" at bounding box center [202, 60] width 41 height 21
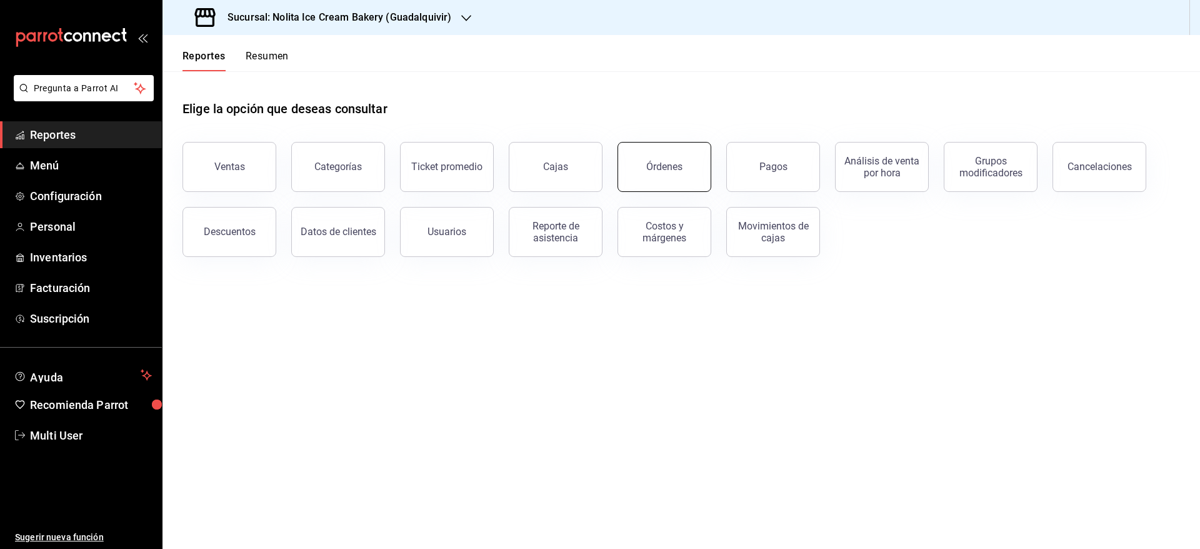
click at [661, 171] on div "Órdenes" at bounding box center [664, 167] width 36 height 12
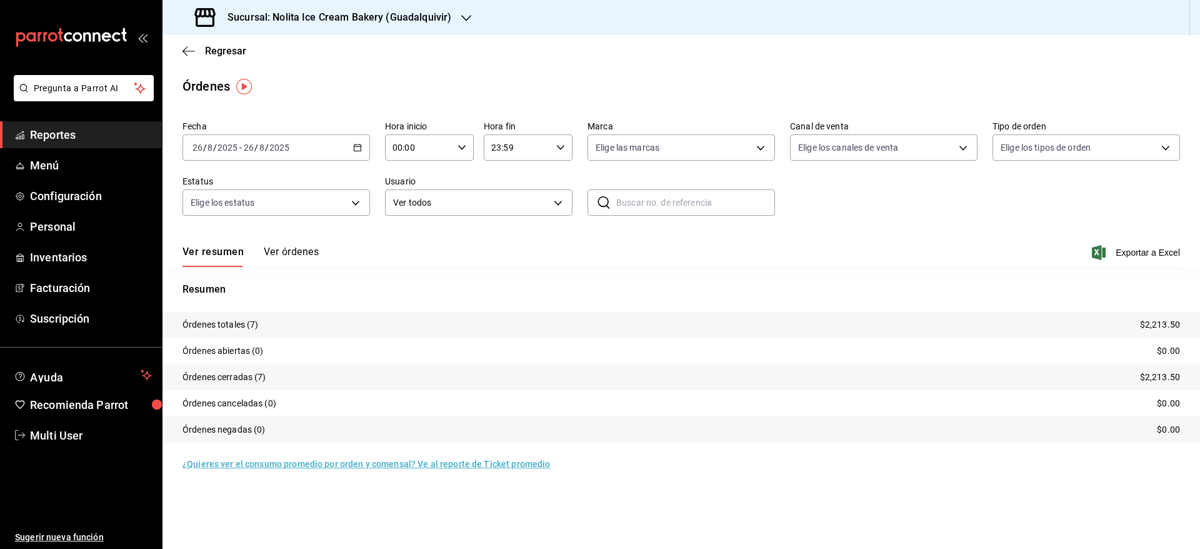
click at [292, 246] on button "Ver órdenes" at bounding box center [291, 256] width 55 height 21
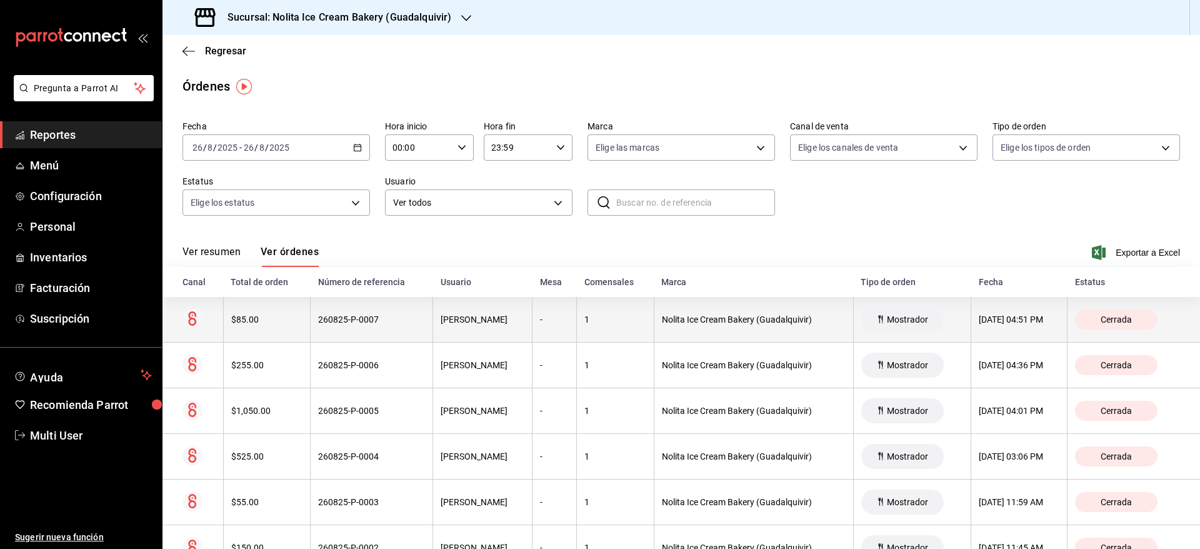
click at [266, 326] on th "$85.00" at bounding box center [266, 320] width 87 height 46
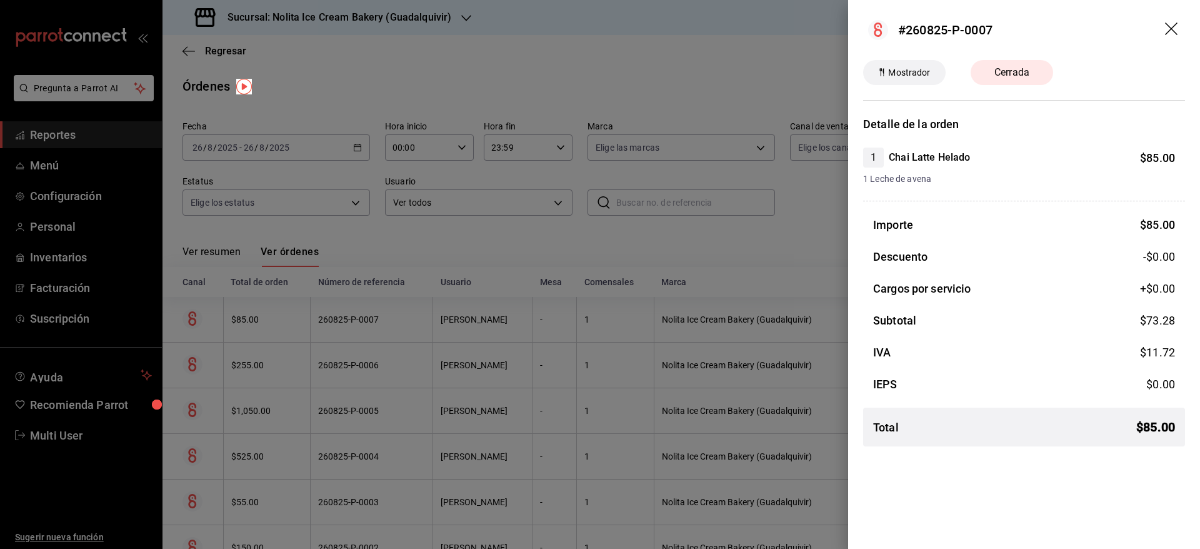
click at [266, 326] on div at bounding box center [600, 274] width 1200 height 549
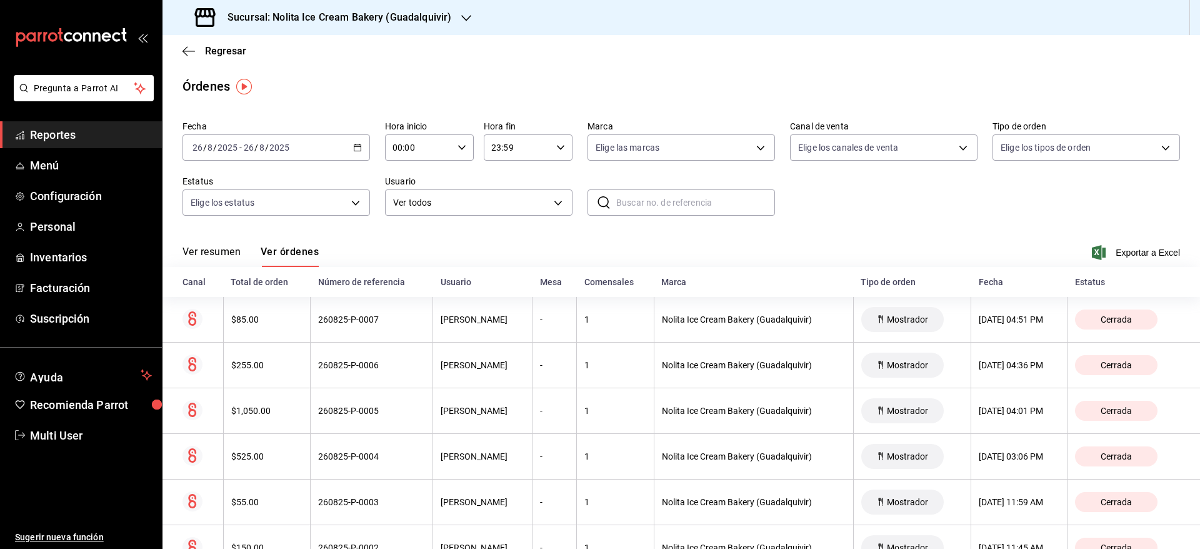
click at [394, 21] on h3 "Sucursal: Nolita Ice Cream Bakery (Guadalquivir)" at bounding box center [334, 17] width 234 height 15
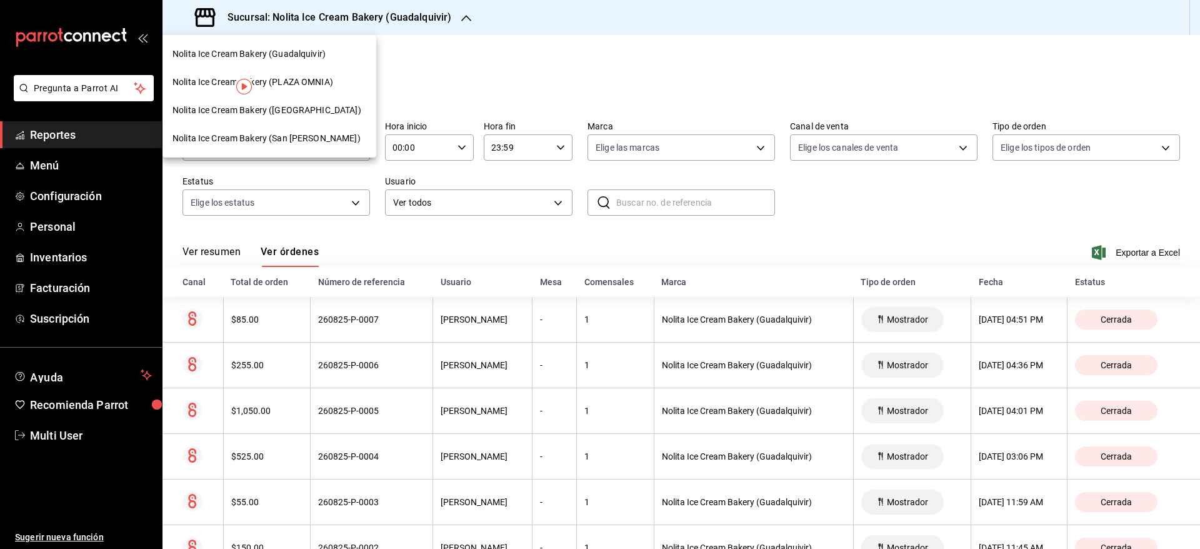
click at [304, 106] on span "Nolita Ice Cream Bakery ([GEOGRAPHIC_DATA])" at bounding box center [266, 110] width 189 height 13
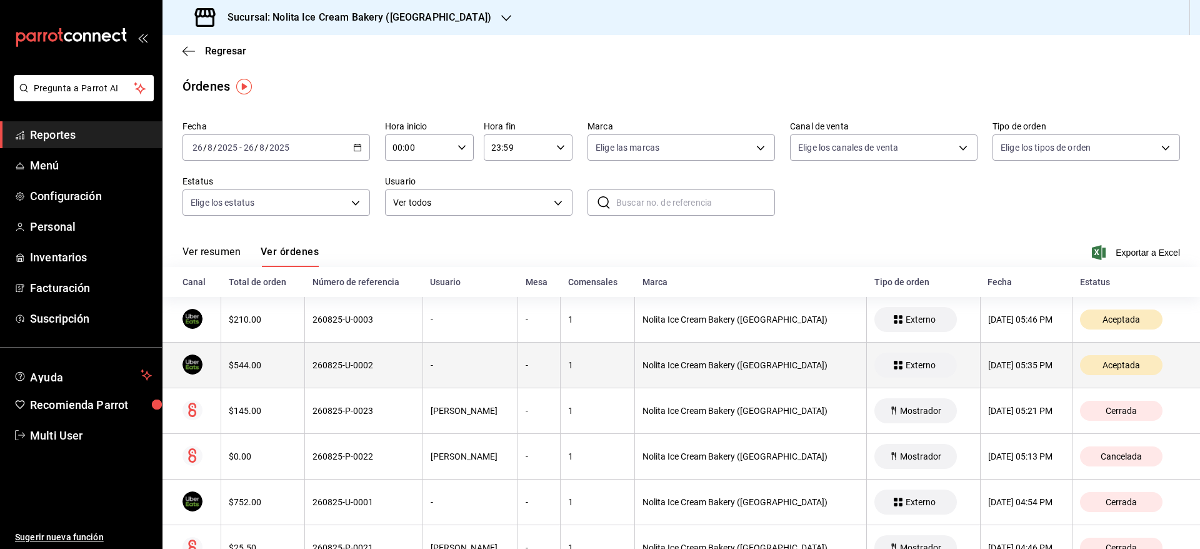
click at [599, 367] on div "1" at bounding box center [597, 365] width 59 height 10
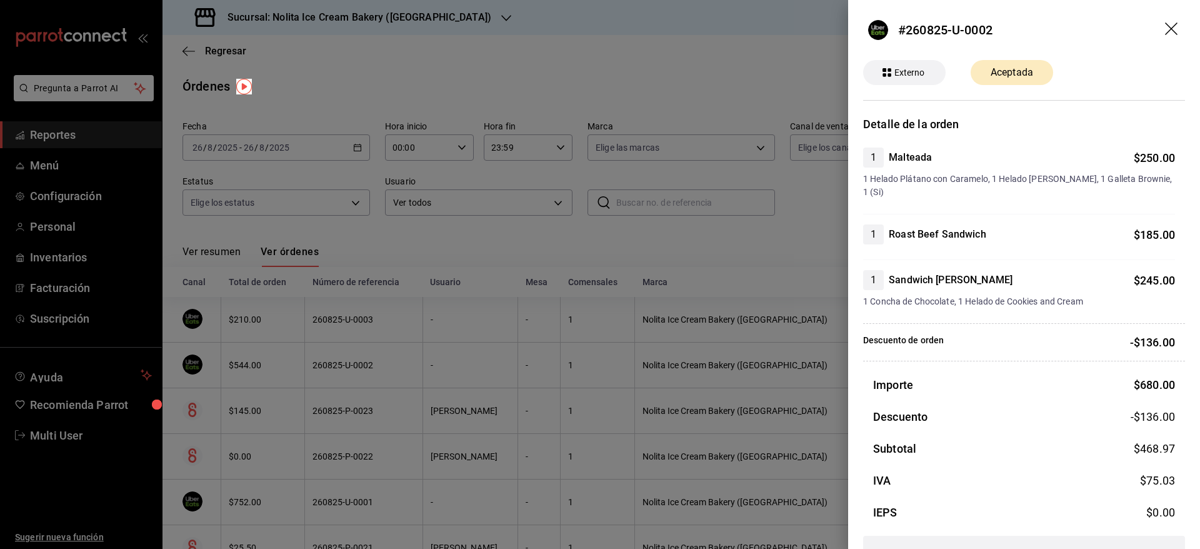
click at [599, 367] on div at bounding box center [600, 274] width 1200 height 549
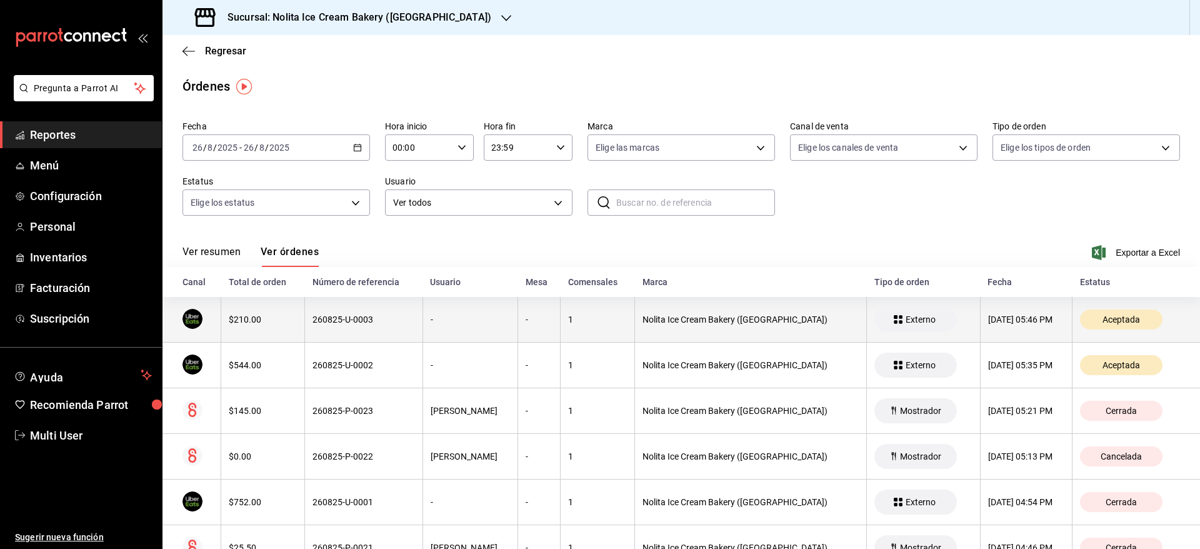
click at [594, 330] on th "1" at bounding box center [598, 320] width 74 height 46
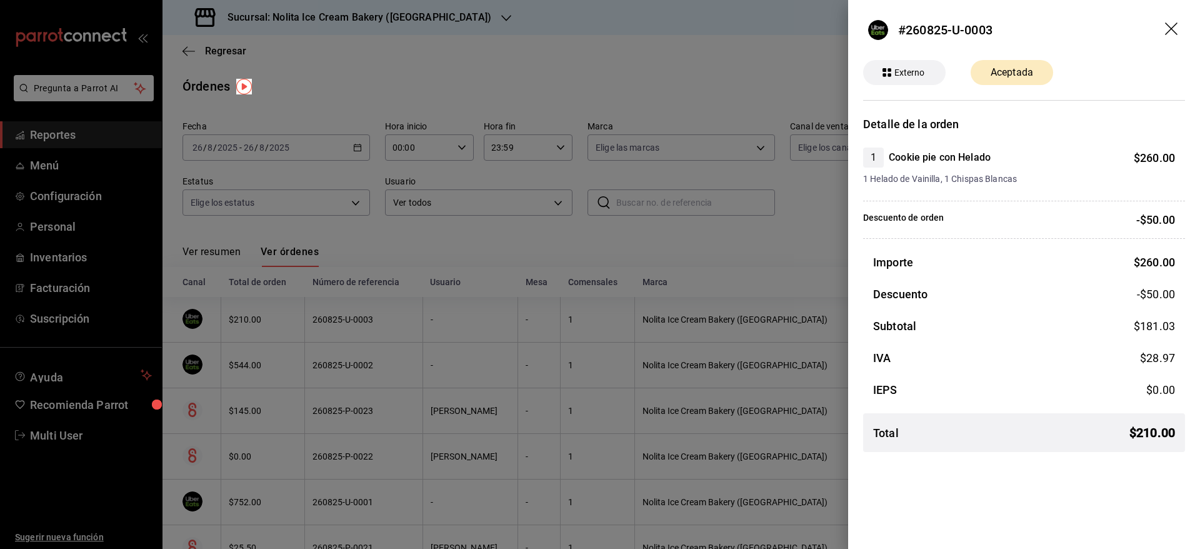
click at [594, 330] on div at bounding box center [600, 274] width 1200 height 549
